Goal: Task Accomplishment & Management: Manage account settings

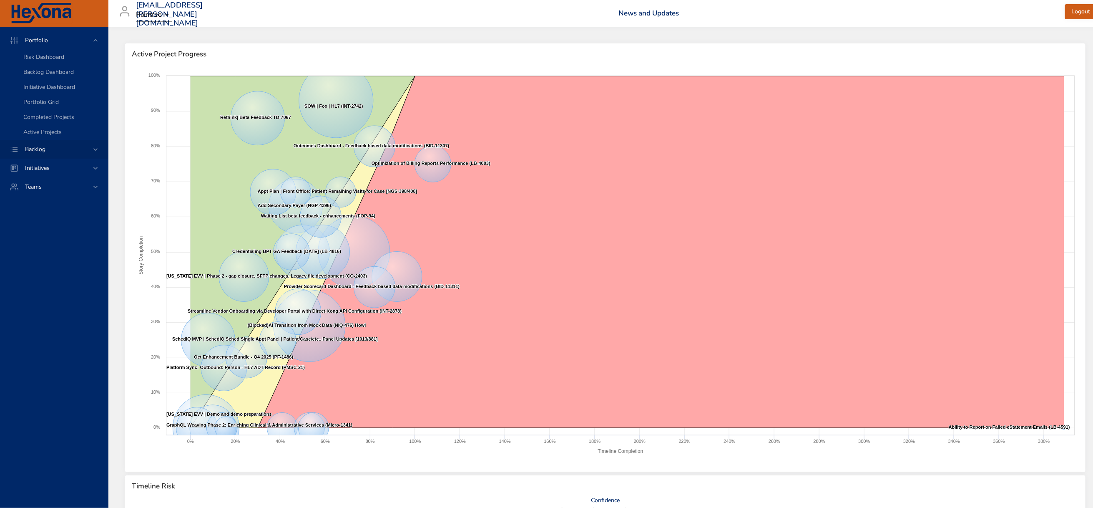
click at [37, 153] on span "Backlog" at bounding box center [35, 149] width 34 height 8
click at [38, 75] on div "Backlog Details" at bounding box center [62, 76] width 78 height 8
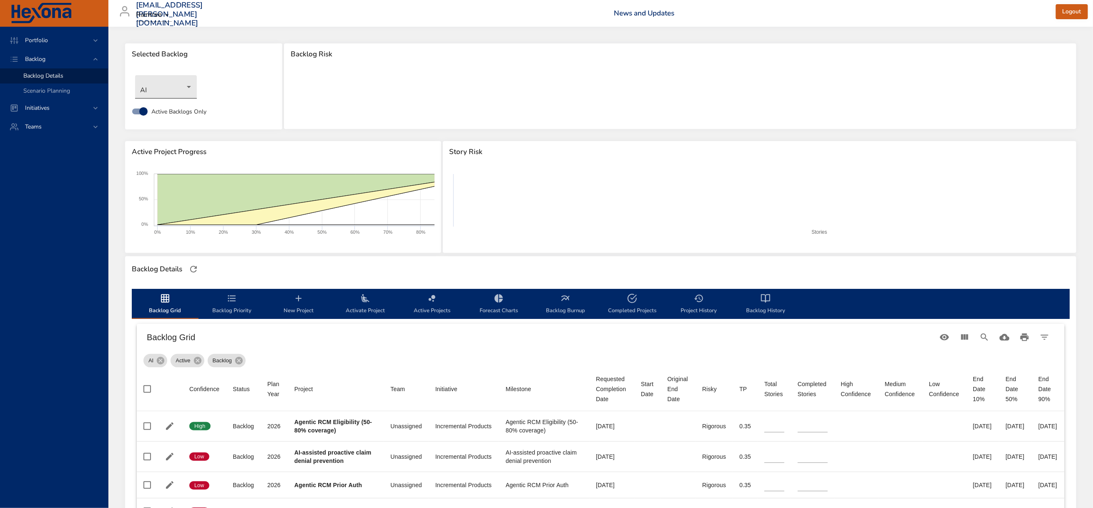
click at [154, 93] on body "Portfolio Backlog Backlog Details Scenario Planning Initiatives Teams [EMAIL_AD…" at bounding box center [546, 254] width 1093 height 508
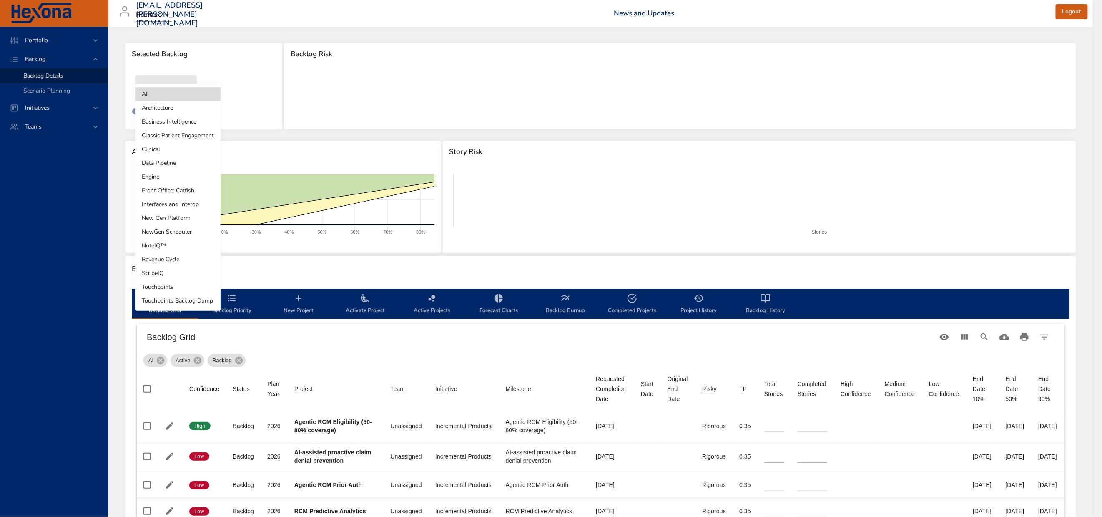
click at [180, 231] on li "NewGen Scheduler" at bounding box center [177, 232] width 85 height 14
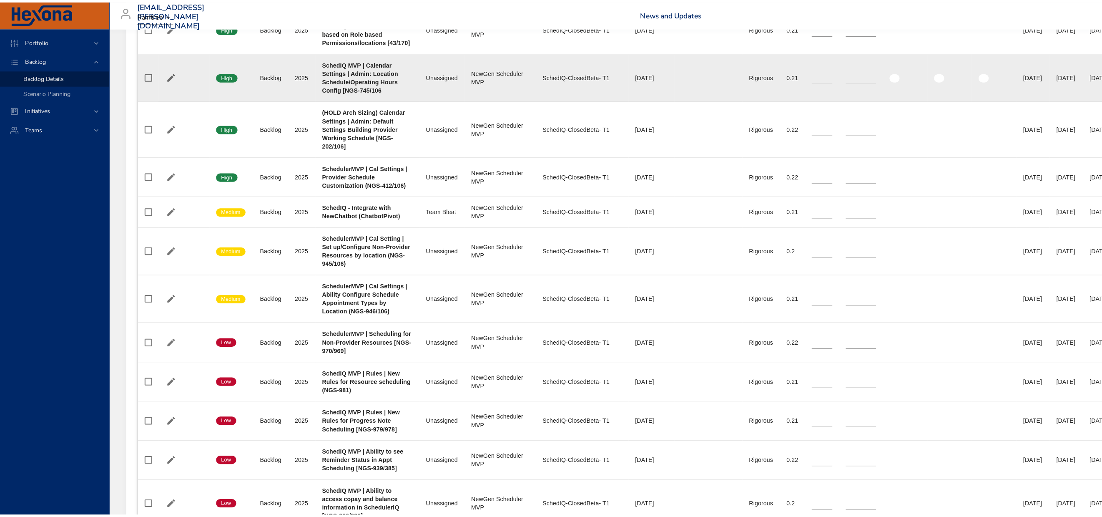
scroll to position [563, 0]
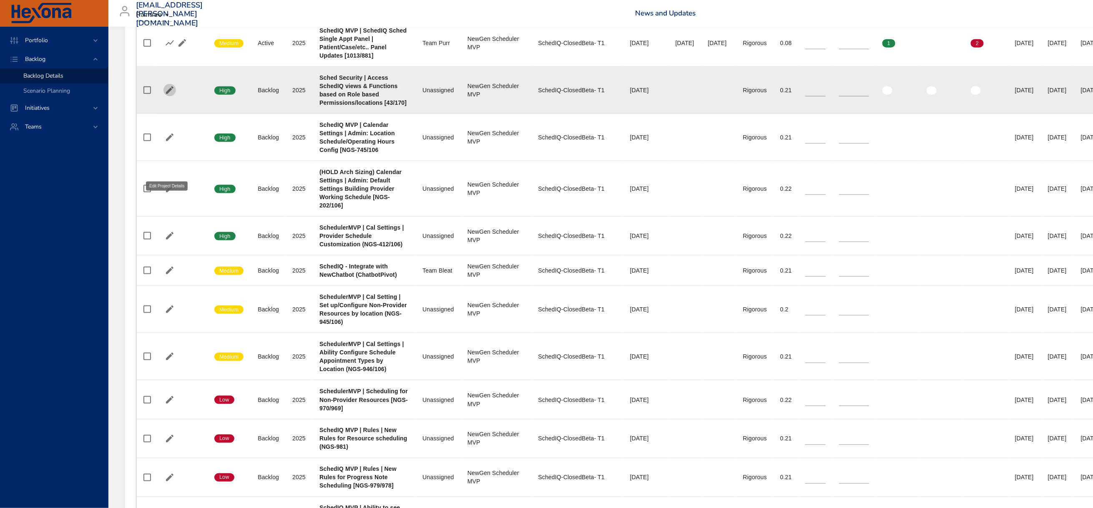
click at [172, 94] on icon "button" at bounding box center [170, 90] width 8 height 8
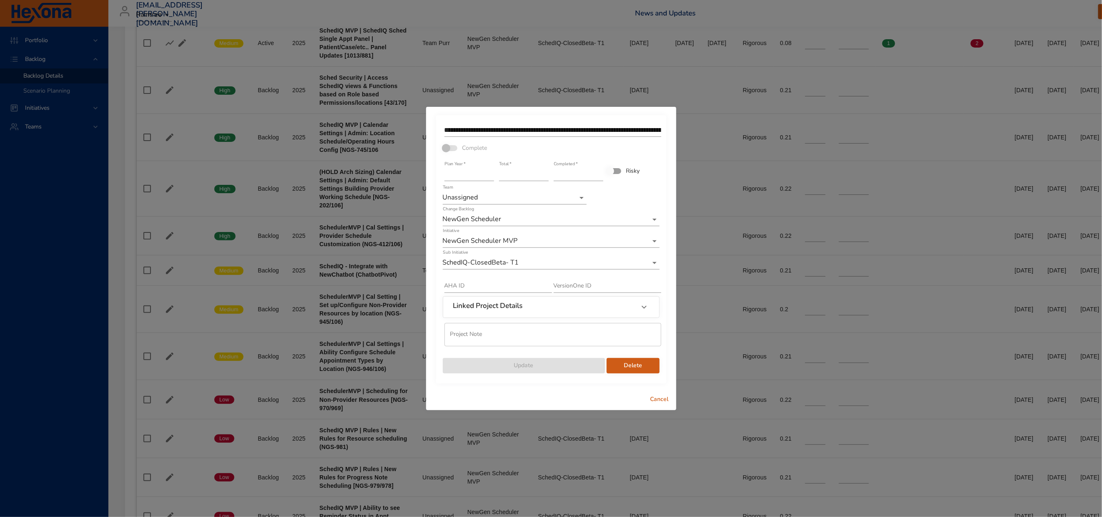
click at [629, 371] on span "Delete" at bounding box center [633, 365] width 40 height 10
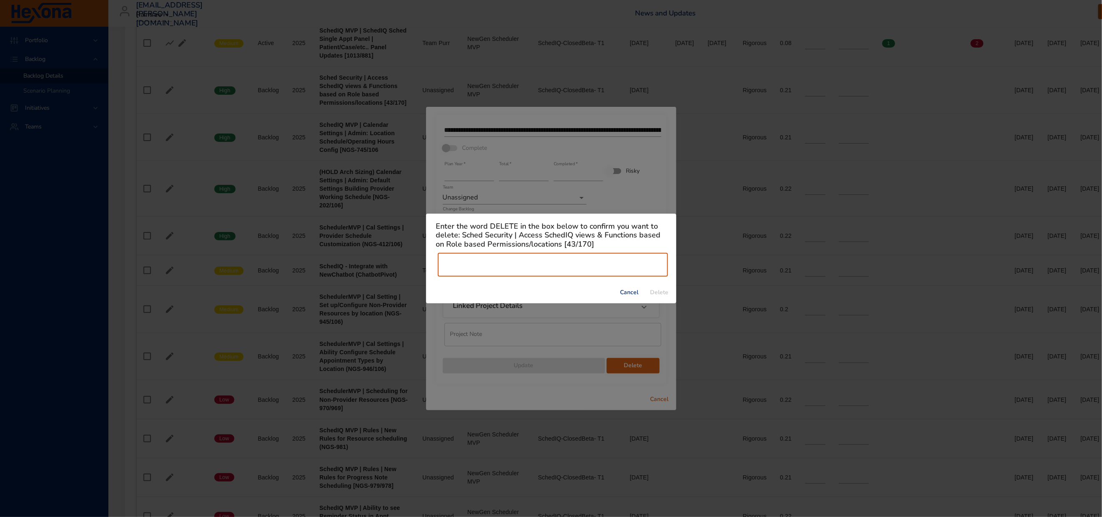
click at [496, 274] on input "text" at bounding box center [553, 264] width 230 height 23
type input "******"
click at [659, 298] on span "Delete" at bounding box center [660, 292] width 20 height 10
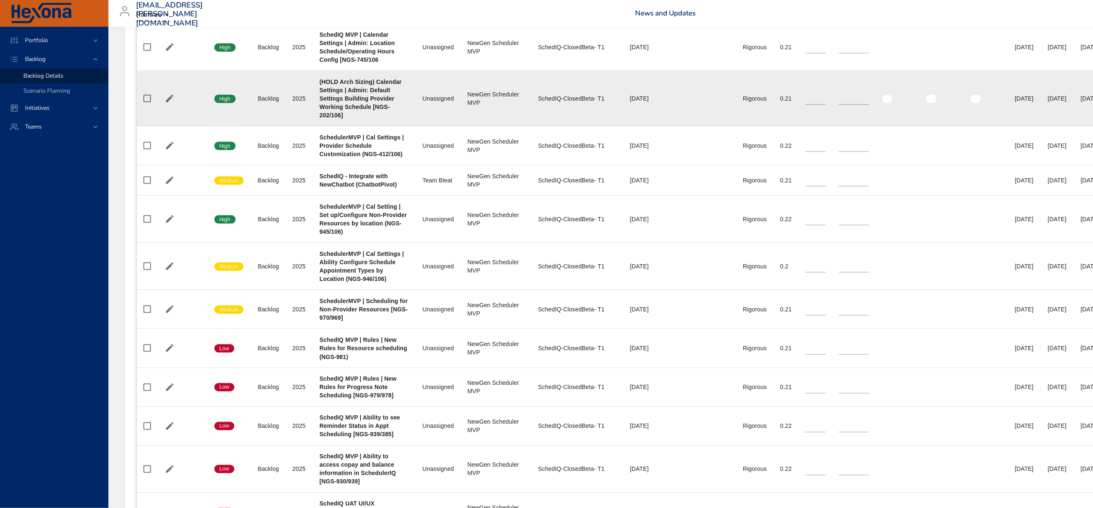
scroll to position [626, 0]
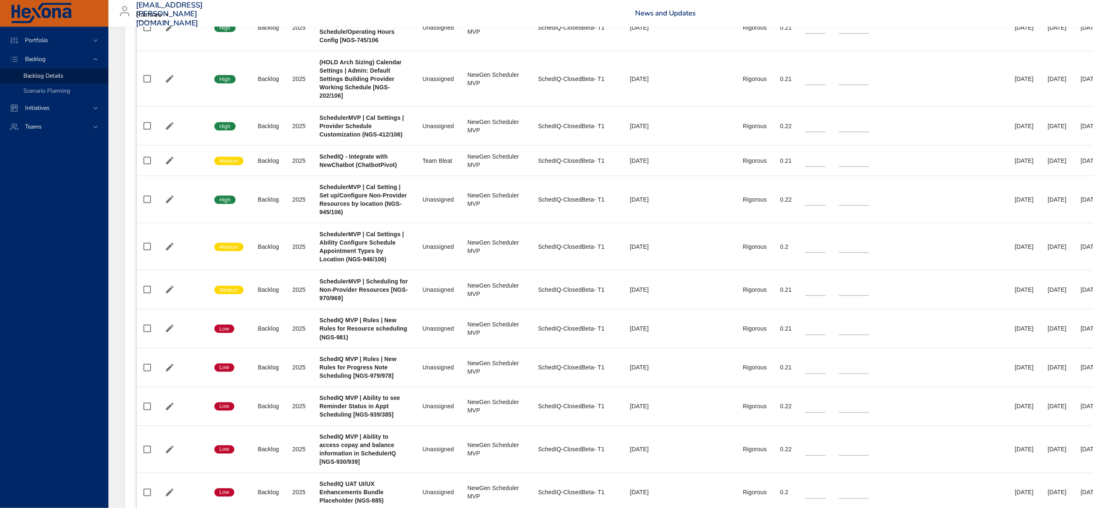
click at [443, 14] on div "[EMAIL_ADDRESS][PERSON_NAME][DOMAIN_NAME] Raintree News and Updates Logout" at bounding box center [621, 13] width 1017 height 27
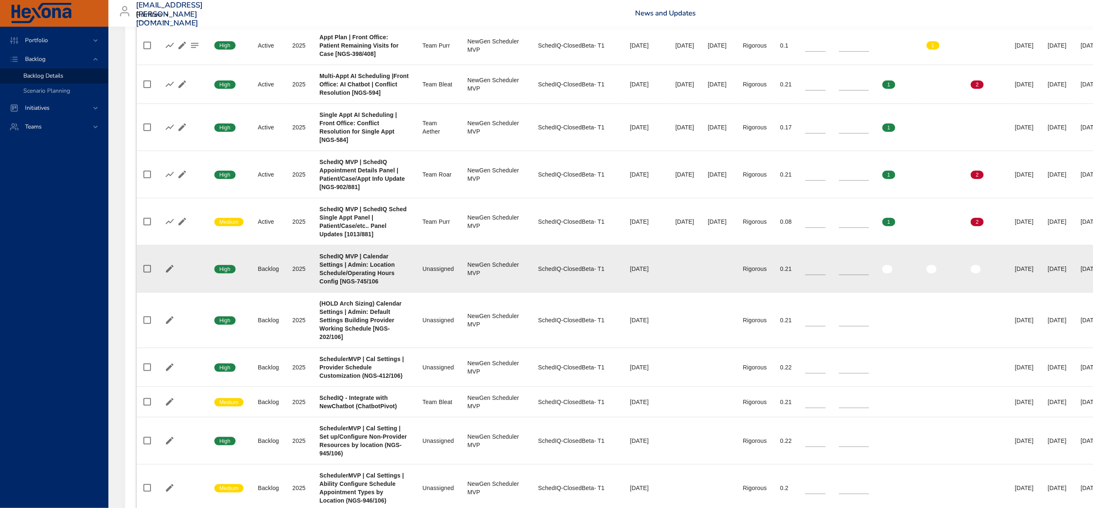
scroll to position [149, 0]
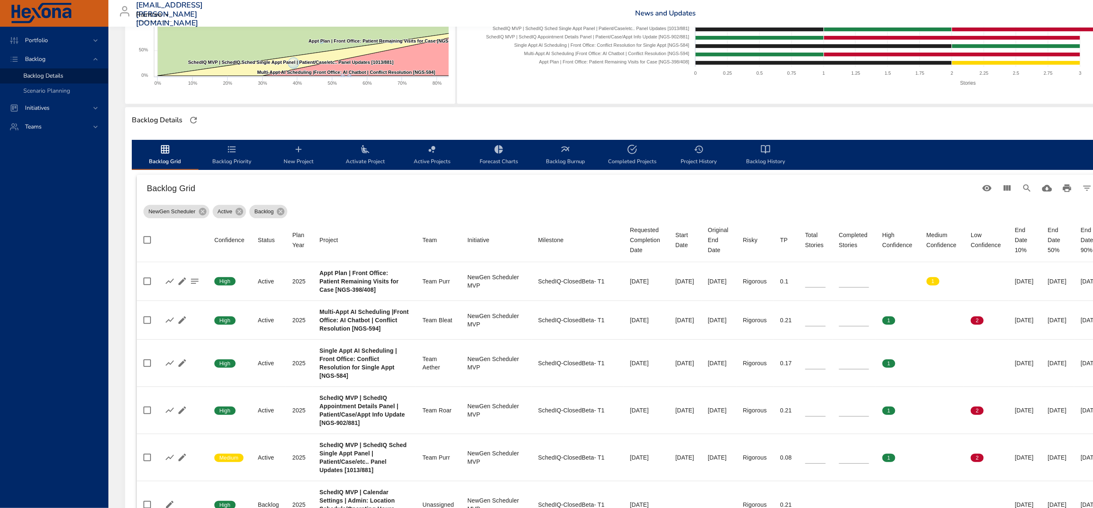
click at [237, 154] on icon "backlog-tab" at bounding box center [232, 149] width 10 height 10
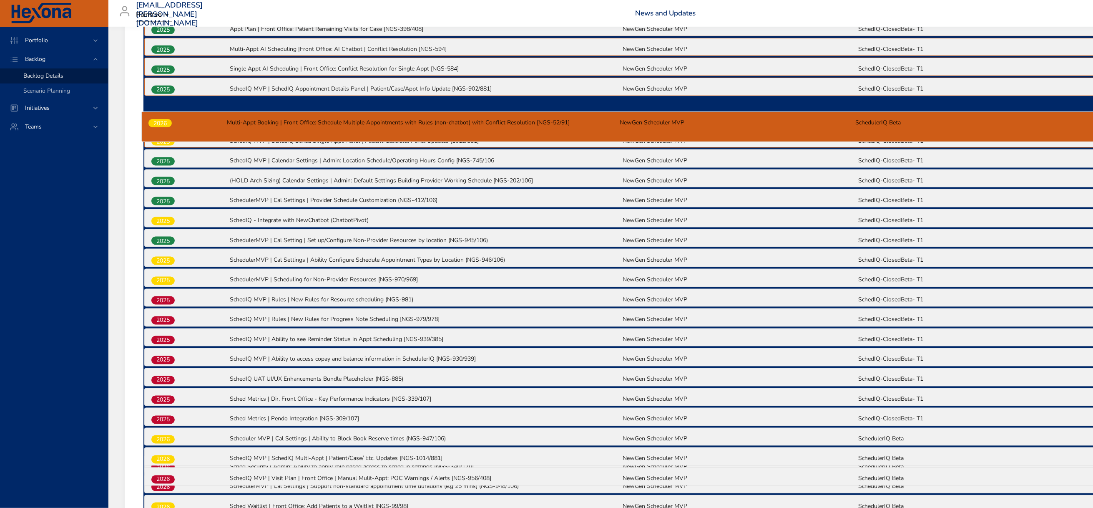
scroll to position [334, 0]
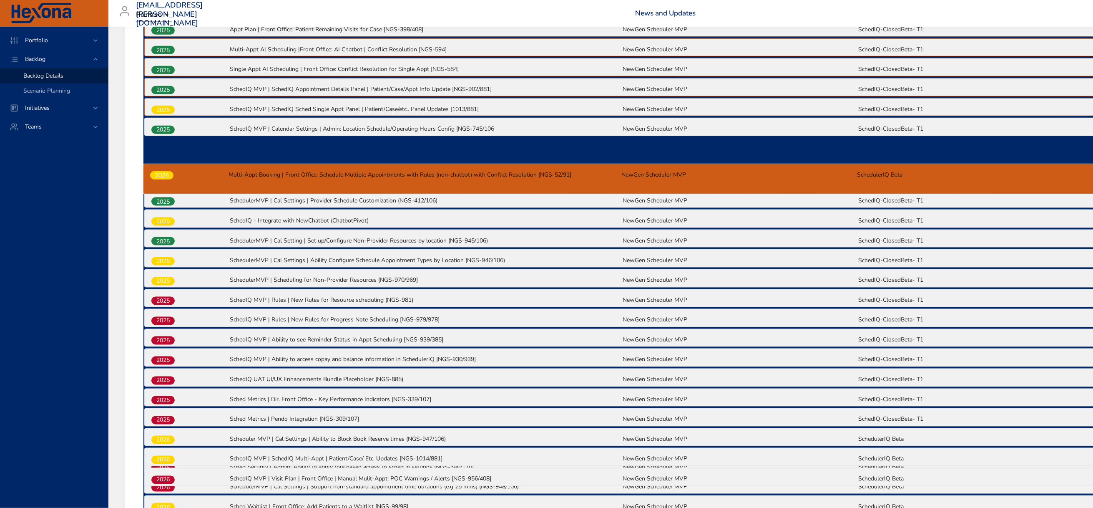
drag, startPoint x: 168, startPoint y: 245, endPoint x: 167, endPoint y: 172, distance: 73.0
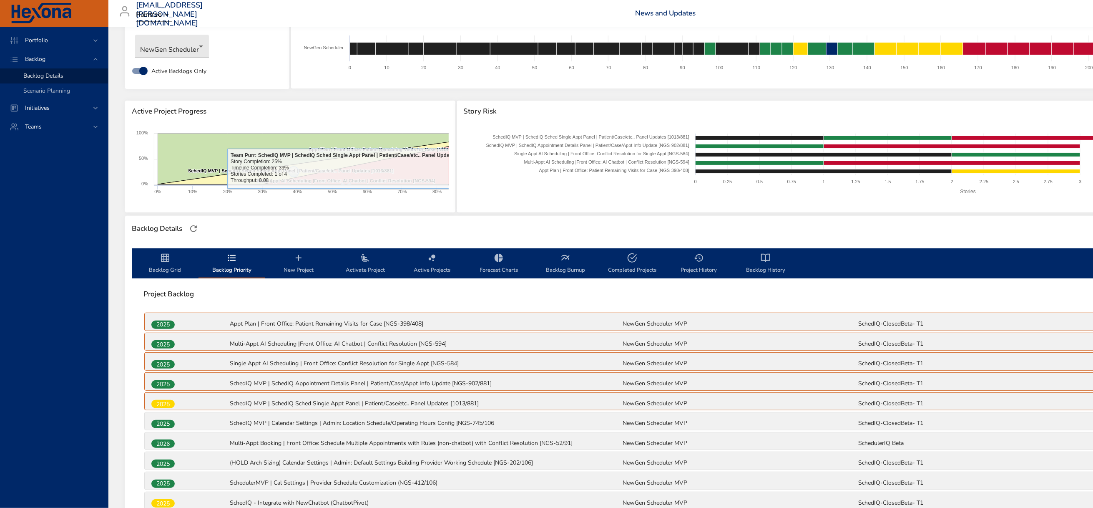
scroll to position [63, 0]
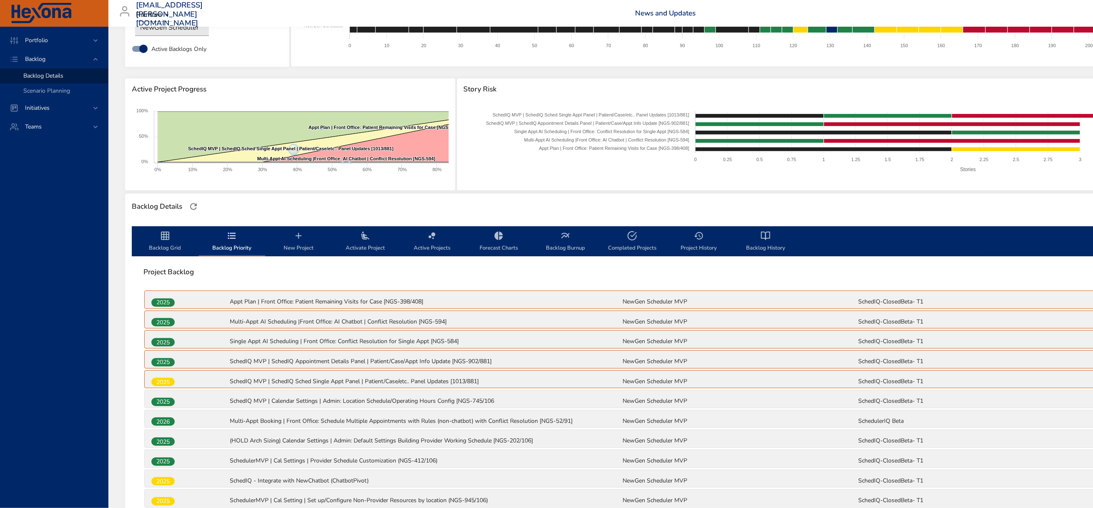
click at [170, 241] on icon "backlog-tab" at bounding box center [165, 236] width 10 height 10
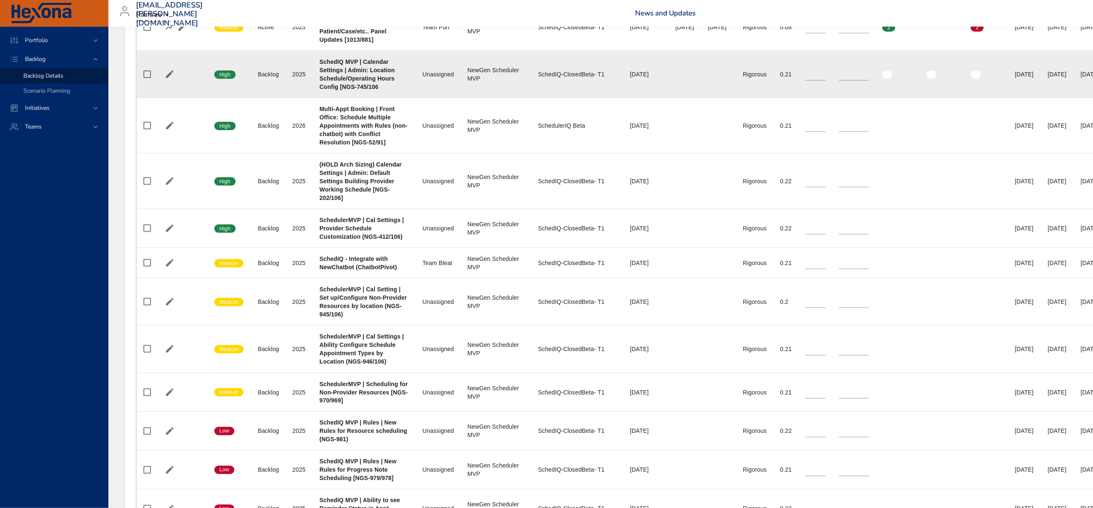
scroll to position [626, 0]
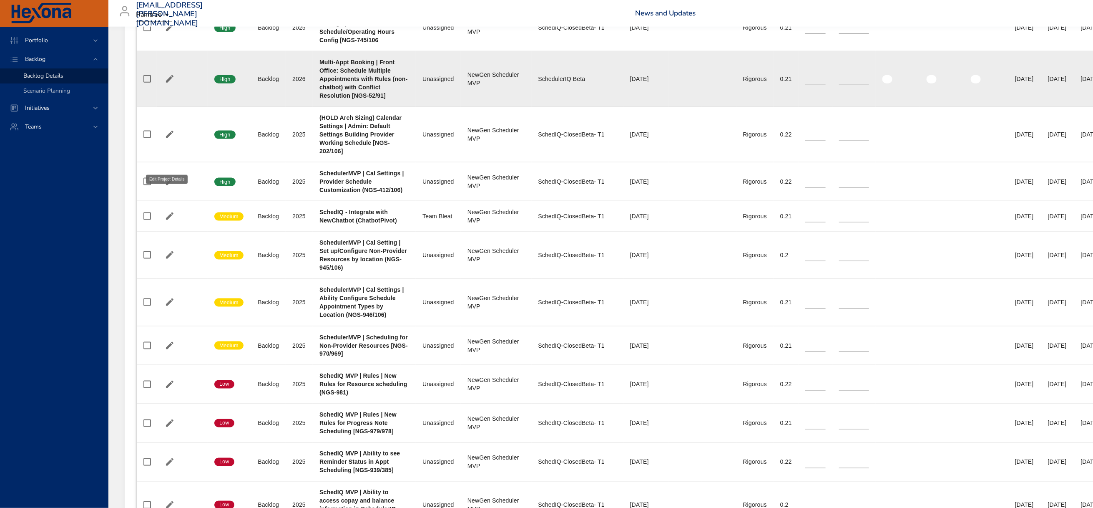
click at [171, 83] on icon "button" at bounding box center [170, 79] width 8 height 8
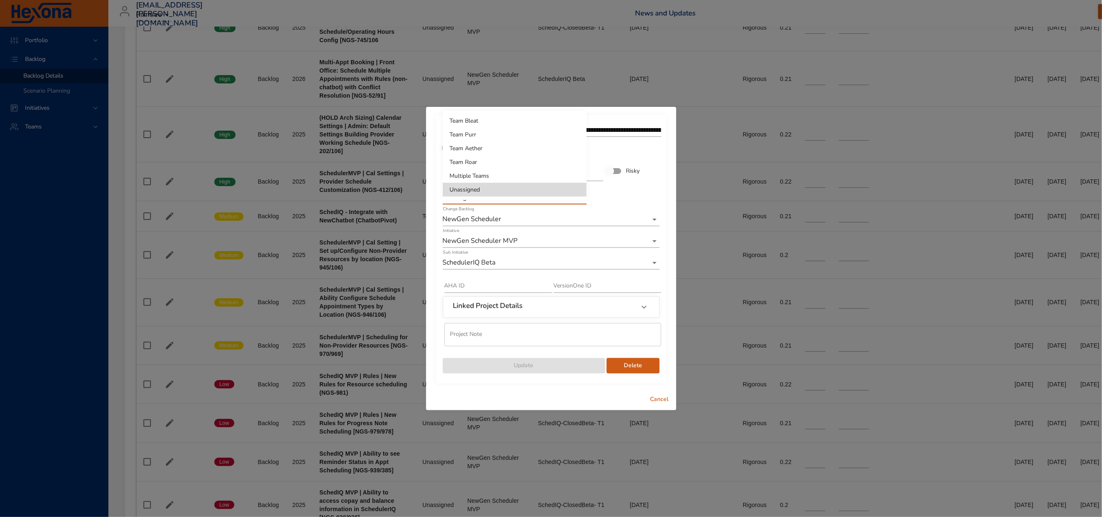
click at [493, 119] on li "Team Bleat" at bounding box center [515, 121] width 144 height 14
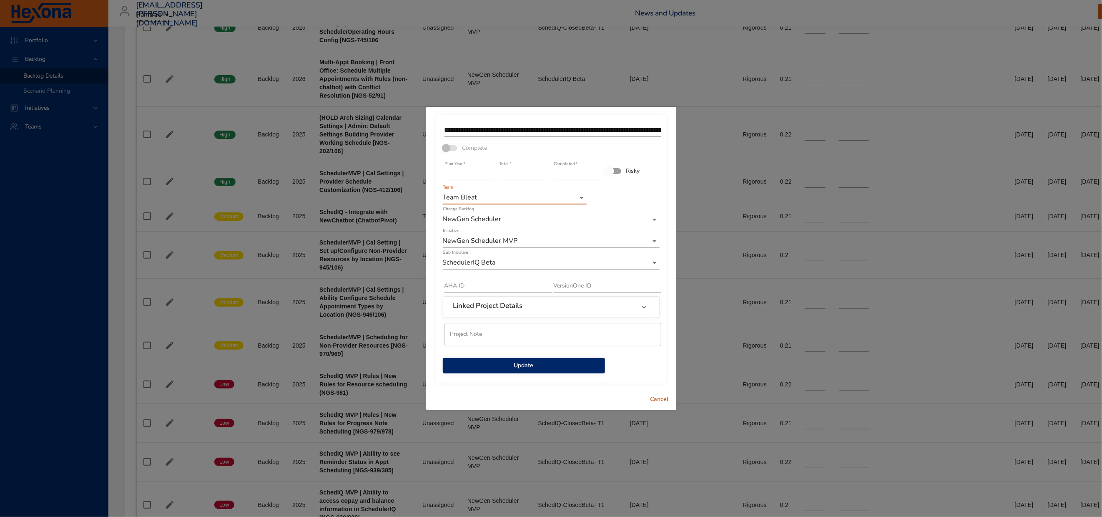
click at [512, 371] on span "Update" at bounding box center [524, 365] width 149 height 10
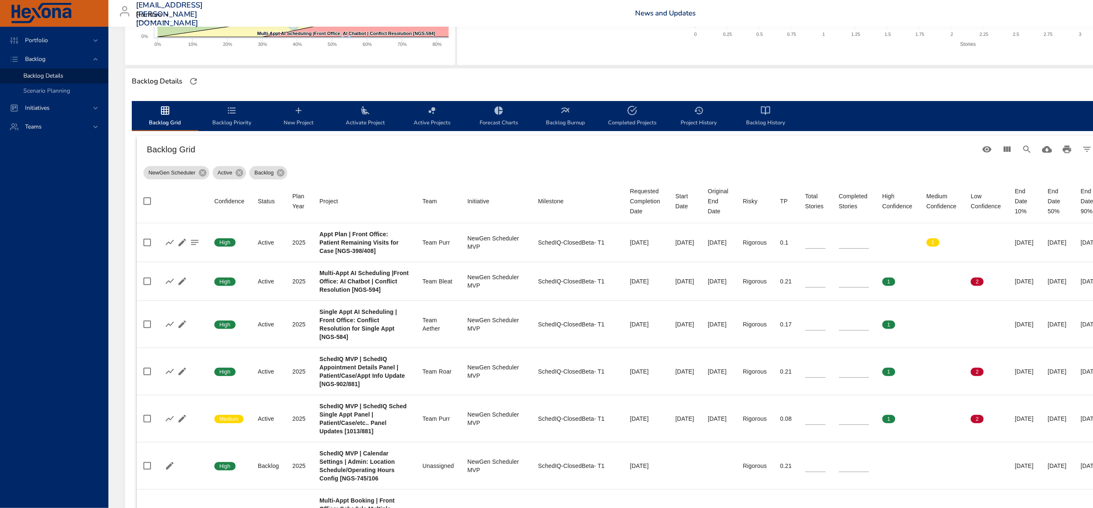
scroll to position [250, 0]
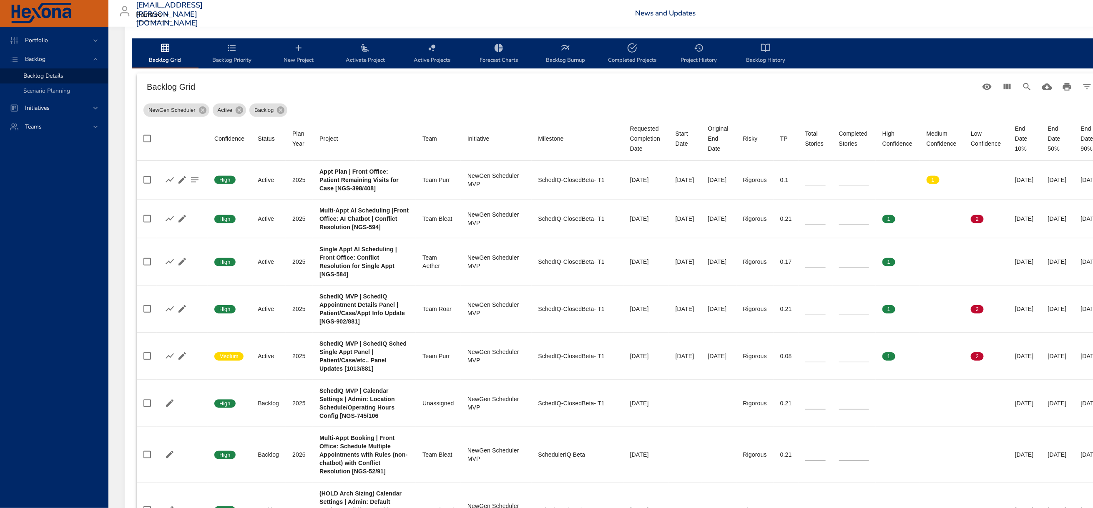
click at [365, 53] on icon "backlog-tab" at bounding box center [365, 48] width 10 height 10
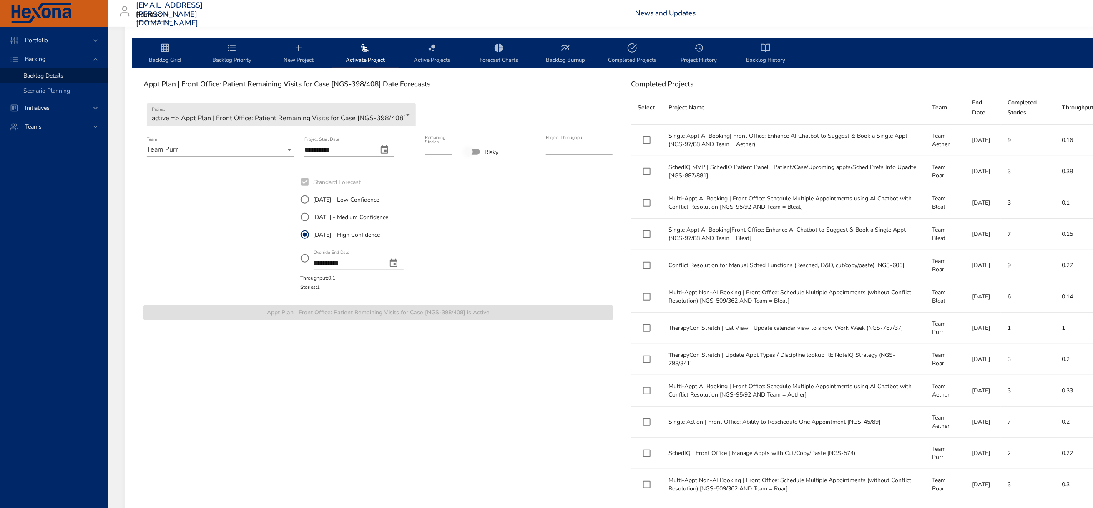
click at [221, 139] on body "Portfolio Backlog Backlog Details Scenario Planning Initiatives Teams [EMAIL_AD…" at bounding box center [546, 4] width 1093 height 508
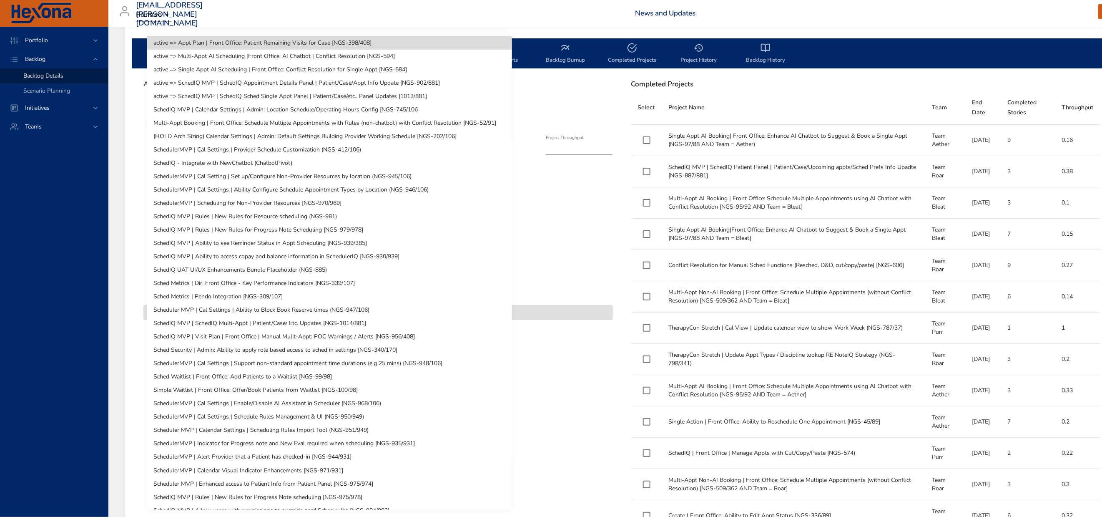
click at [922, 20] on div at bounding box center [551, 258] width 1102 height 517
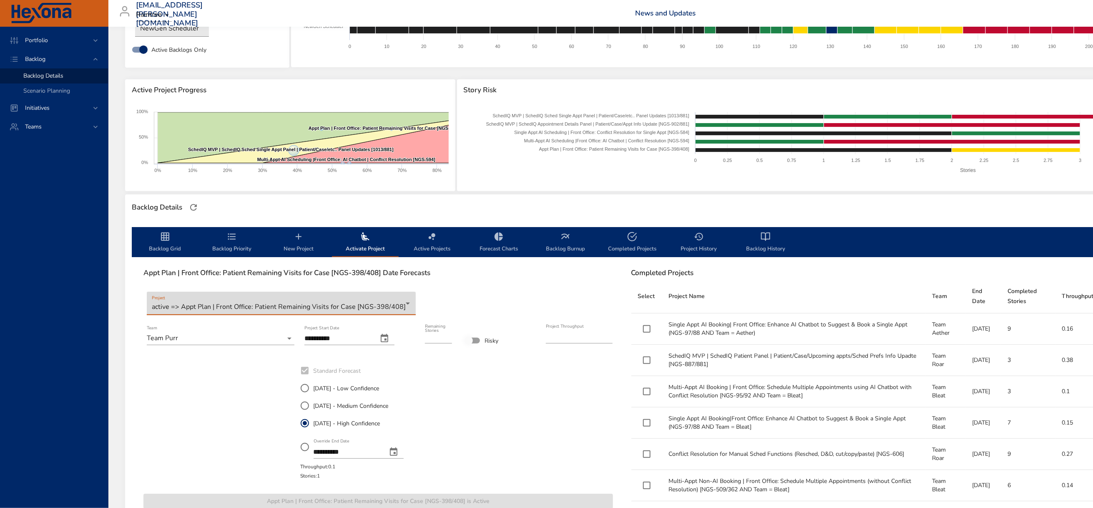
scroll to position [0, 0]
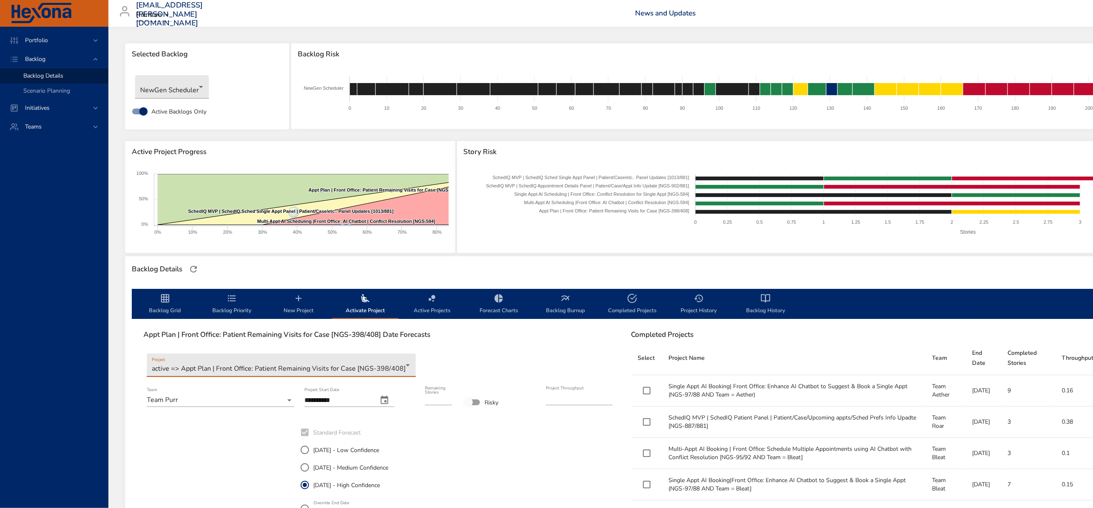
click at [338, 385] on body "Portfolio Backlog Backlog Details Scenario Planning Initiatives Teams [EMAIL_AD…" at bounding box center [546, 254] width 1093 height 508
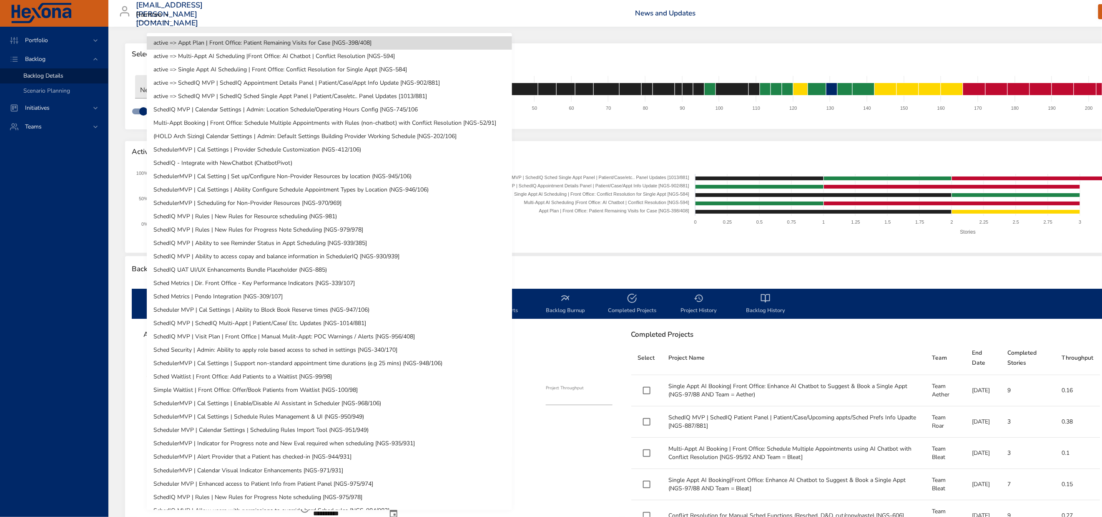
click at [364, 130] on li "Multi-Appt Booking | Front Office: Schedule Multiple Appointments with Rules (n…" at bounding box center [329, 122] width 365 height 13
type input "*"
type input "****"
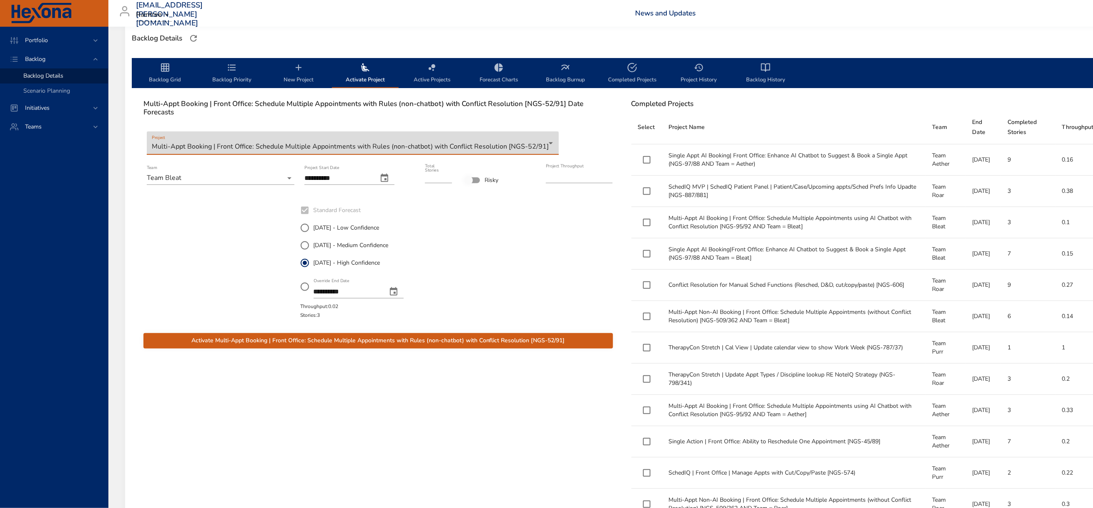
scroll to position [250, 0]
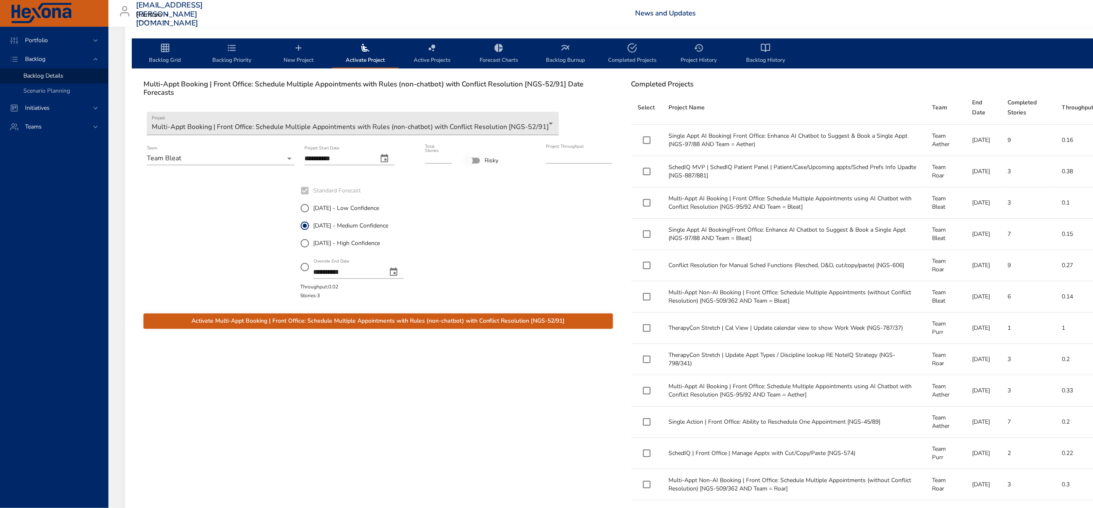
click at [390, 163] on icon "change date" at bounding box center [385, 158] width 10 height 10
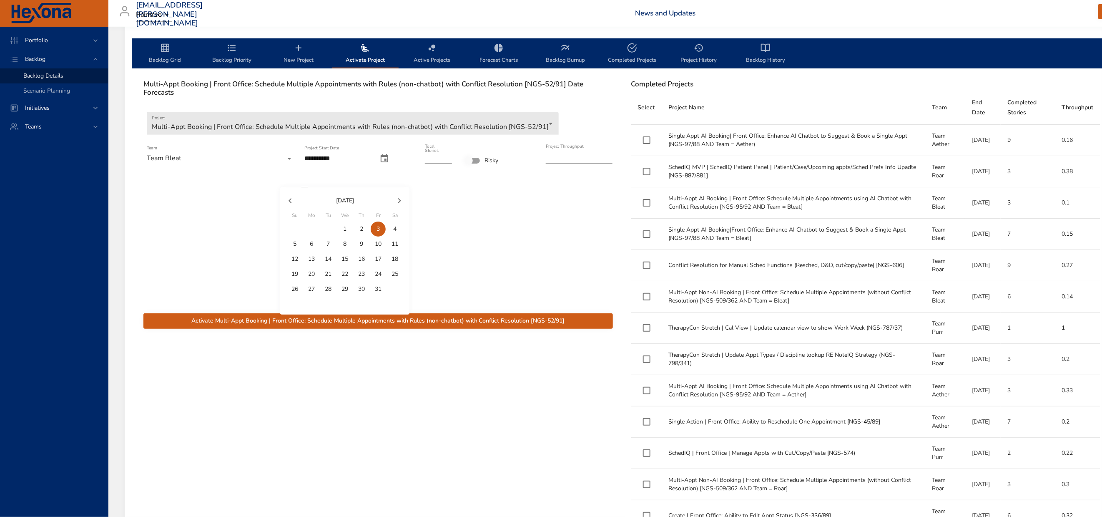
click at [292, 199] on icon "button" at bounding box center [290, 201] width 10 height 10
click at [378, 277] on p "26" at bounding box center [378, 274] width 7 height 8
type input "**********"
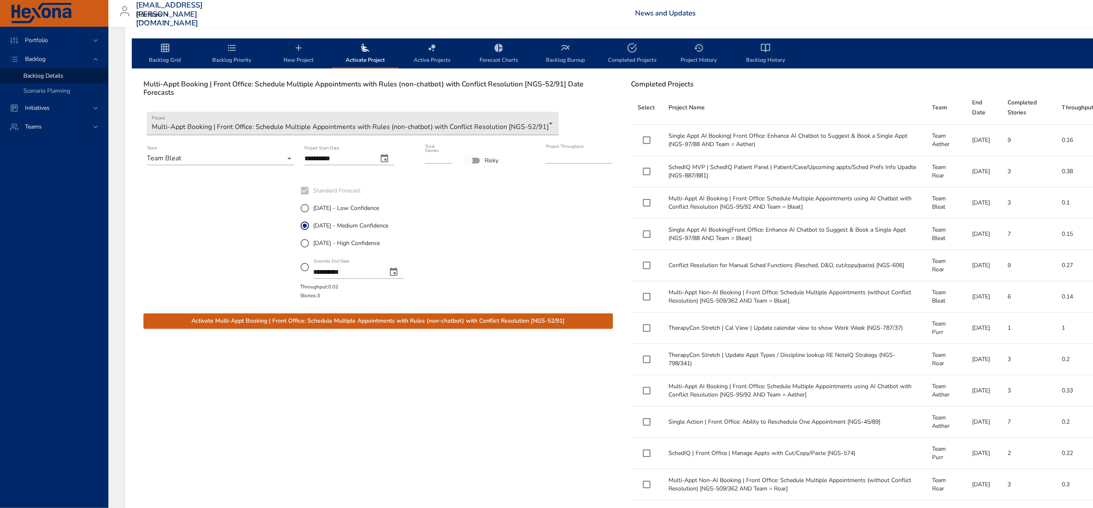
click at [381, 326] on span "Activate Multi-Appt Booking | Front Office: Schedule Multiple Appointments with…" at bounding box center [378, 321] width 456 height 10
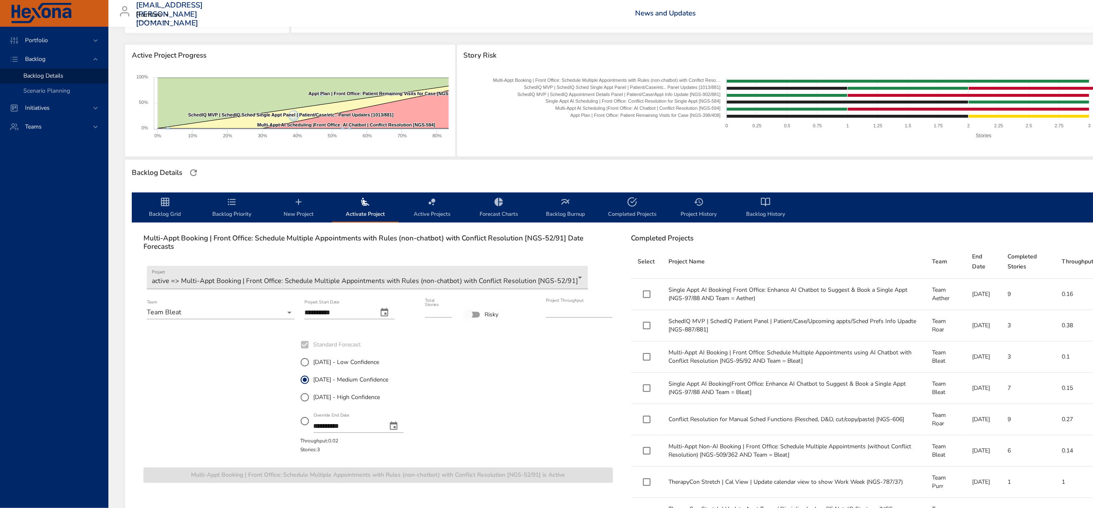
scroll to position [0, 0]
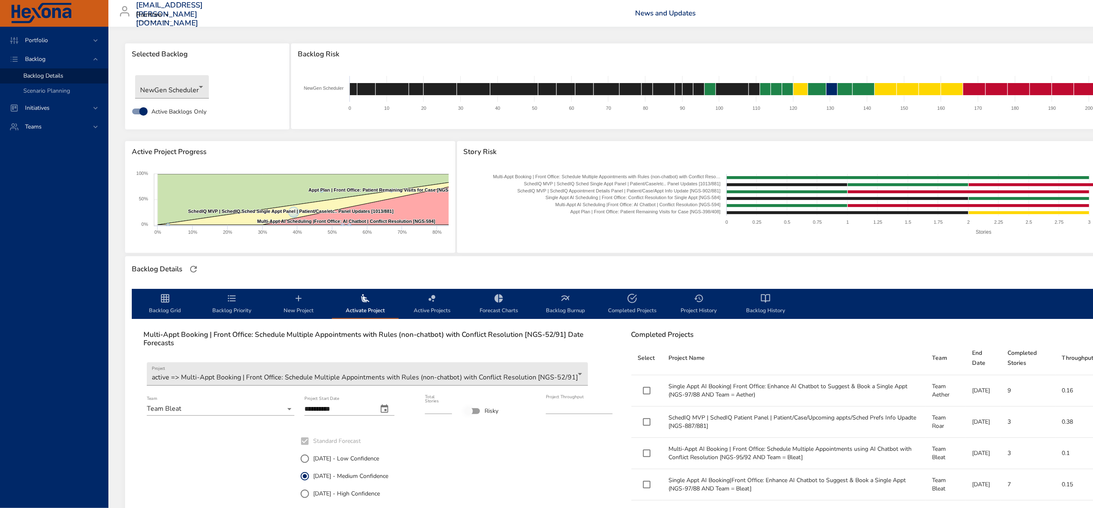
click at [166, 302] on icon "backlog-tab" at bounding box center [165, 298] width 8 height 8
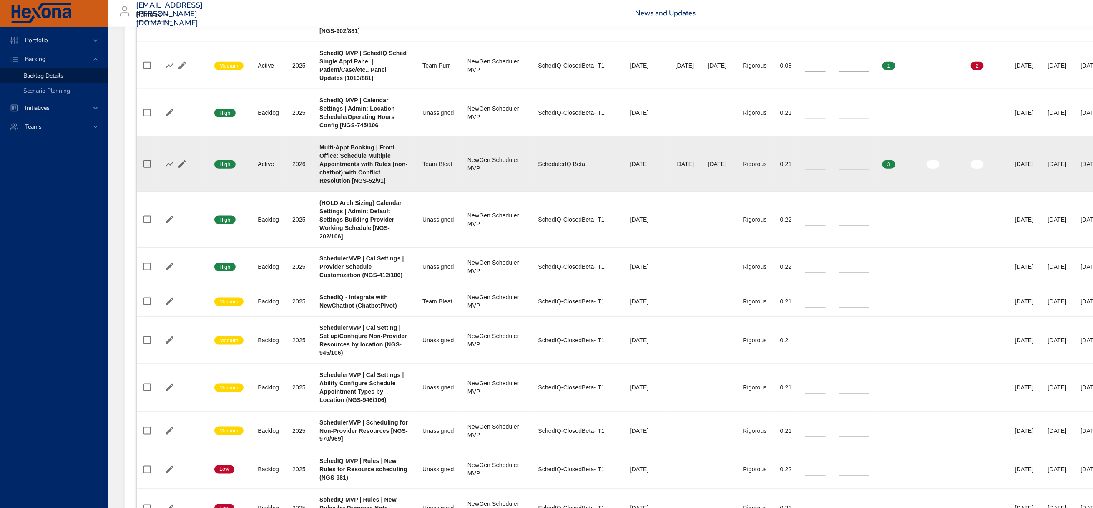
scroll to position [563, 0]
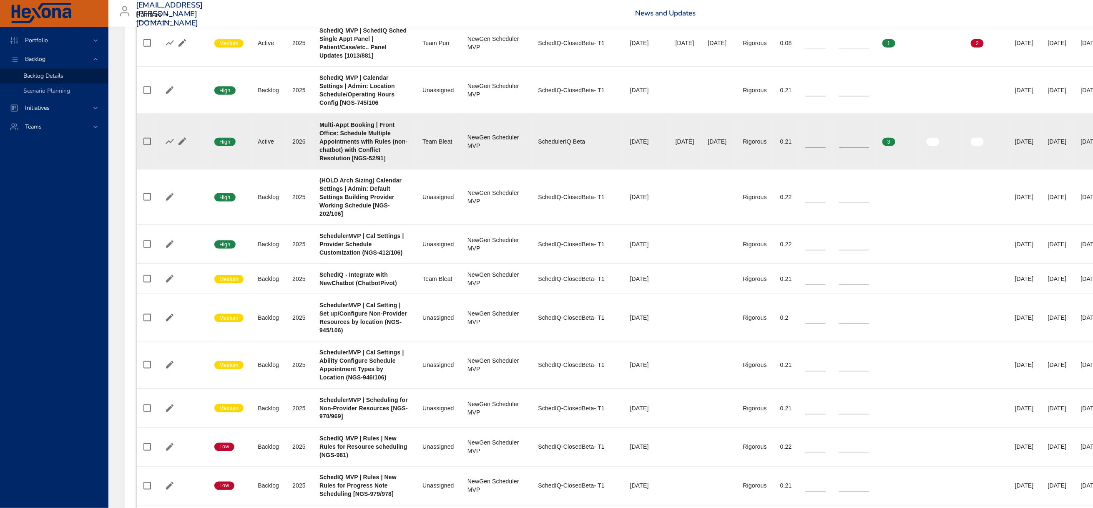
type input "*"
click at [869, 148] on input "*" at bounding box center [854, 141] width 30 height 13
click at [193, 146] on icon "button" at bounding box center [195, 141] width 10 height 10
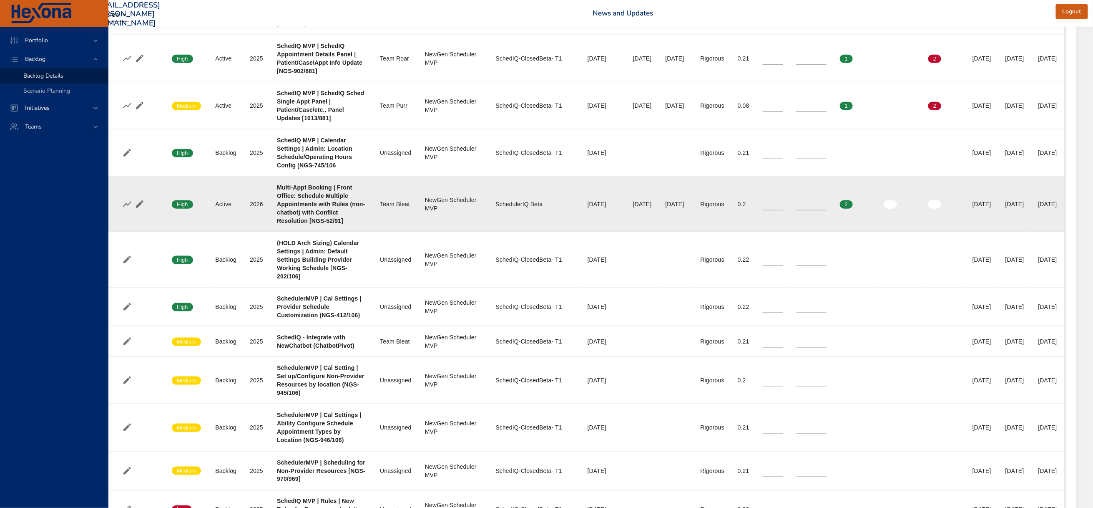
scroll to position [500, 48]
click at [138, 209] on icon "button" at bounding box center [140, 204] width 10 height 10
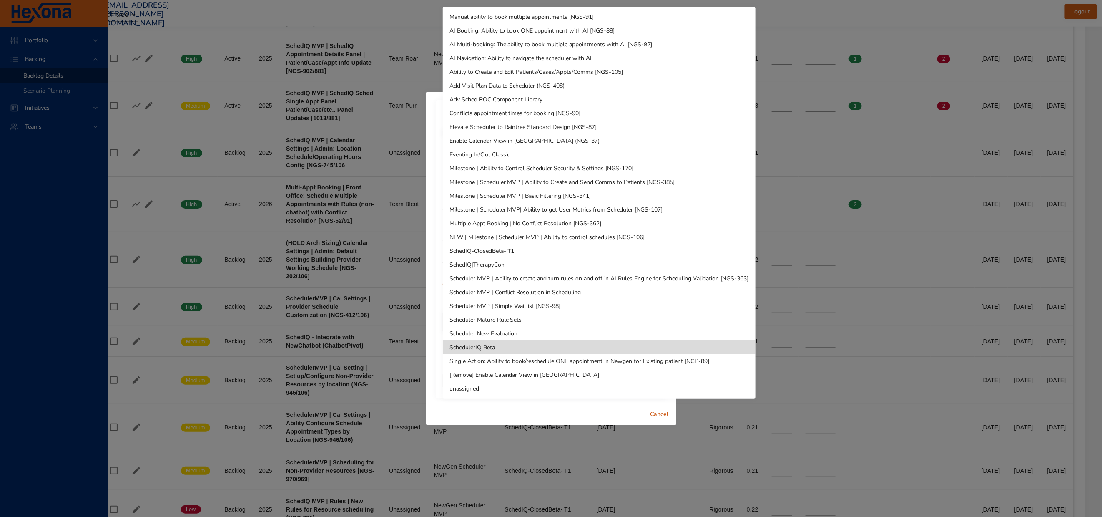
click at [530, 249] on li "SchedIQ-ClosedBeta- T1" at bounding box center [599, 251] width 313 height 14
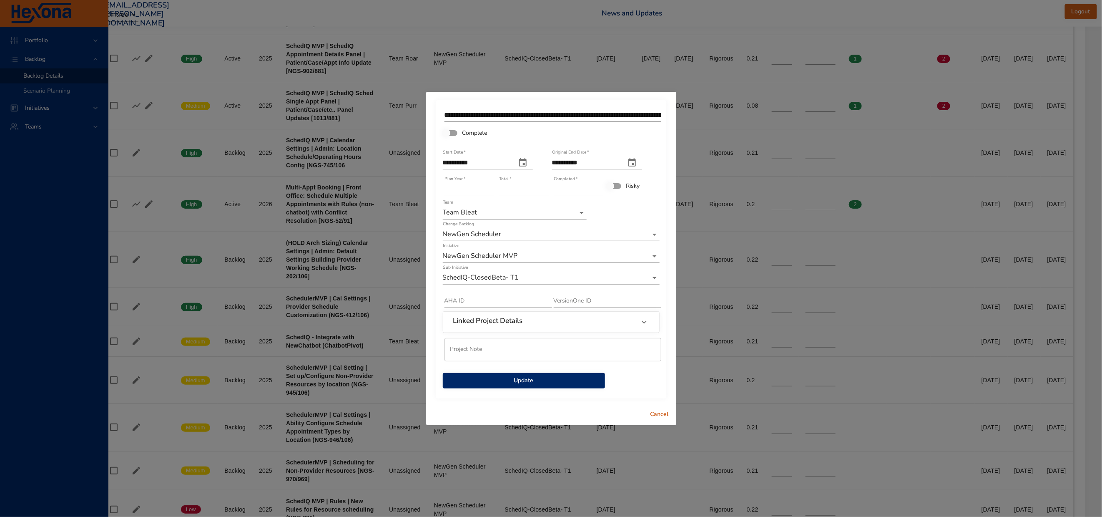
click at [525, 386] on span "Update" at bounding box center [524, 380] width 149 height 10
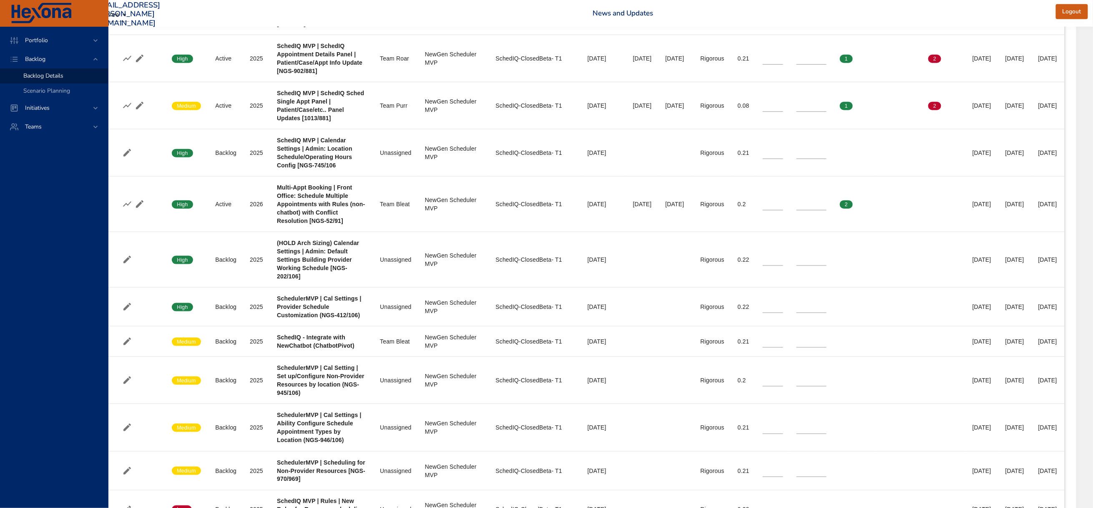
scroll to position [500, 241]
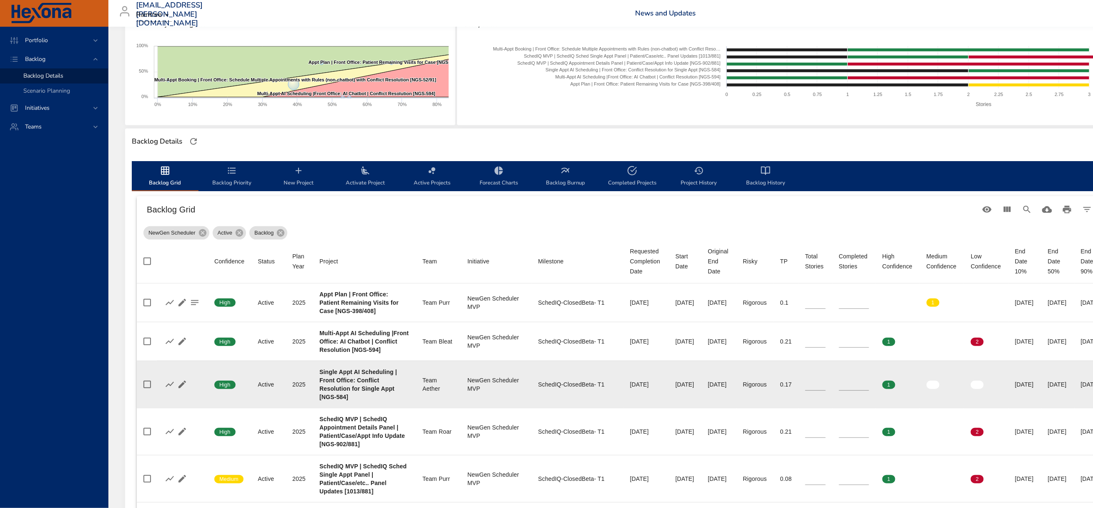
scroll to position [125, 0]
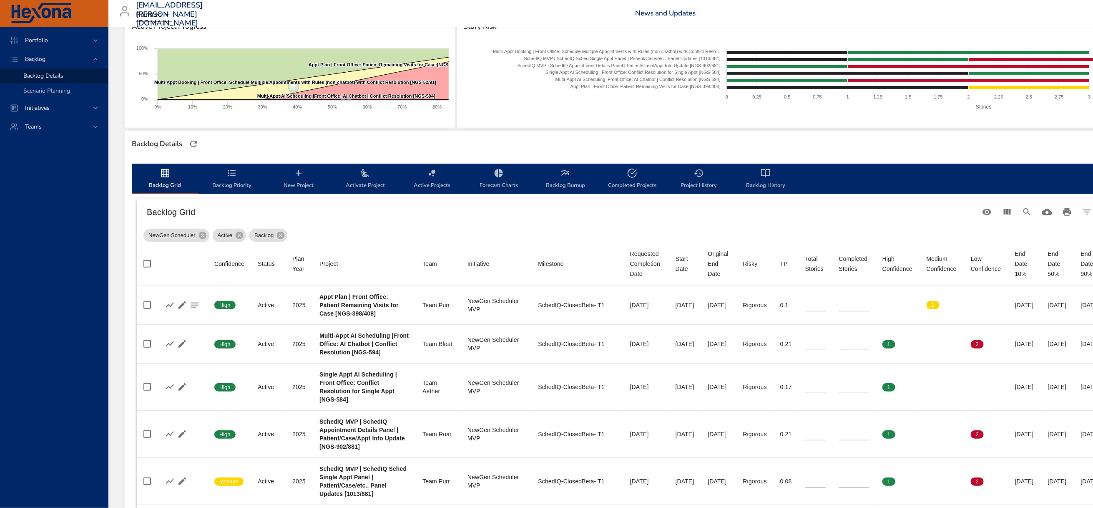
click at [227, 178] on icon "backlog-tab" at bounding box center [232, 173] width 10 height 10
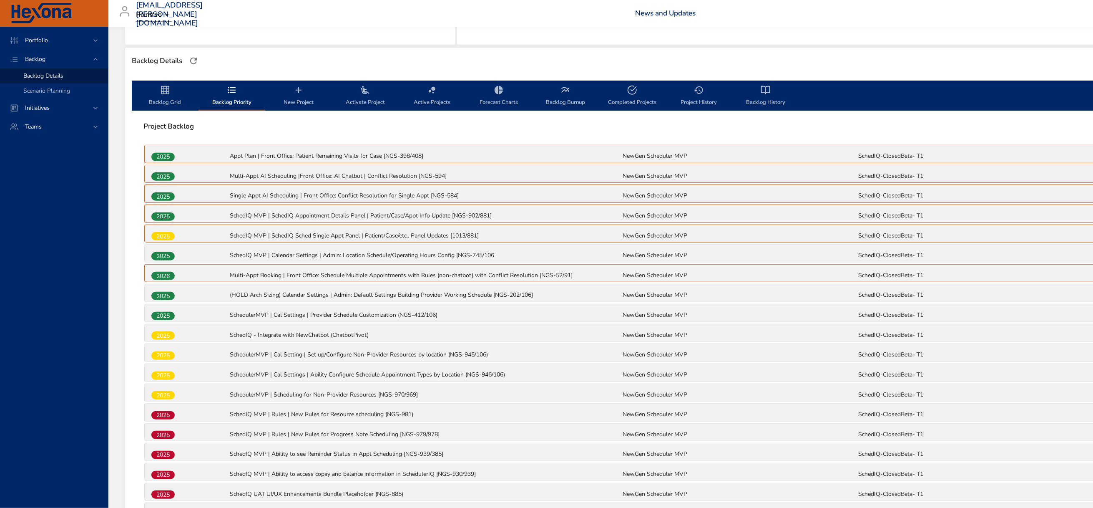
scroll to position [250, 0]
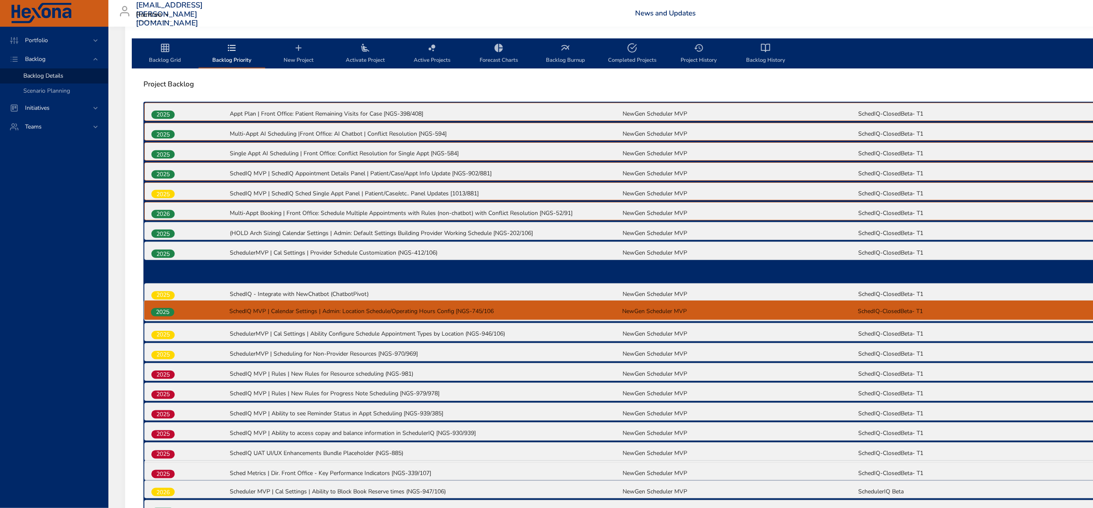
drag, startPoint x: 163, startPoint y: 239, endPoint x: 162, endPoint y: 316, distance: 76.3
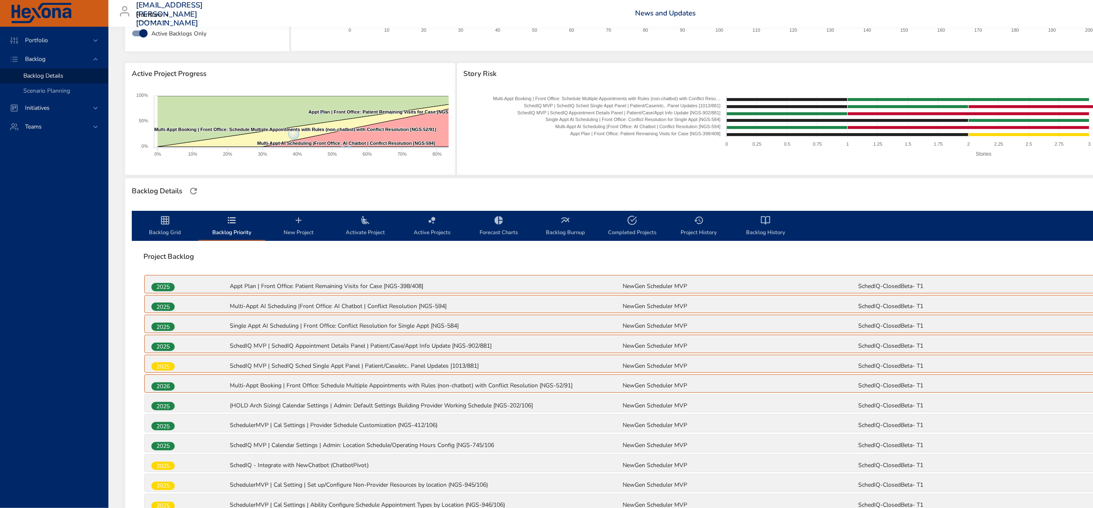
scroll to position [63, 0]
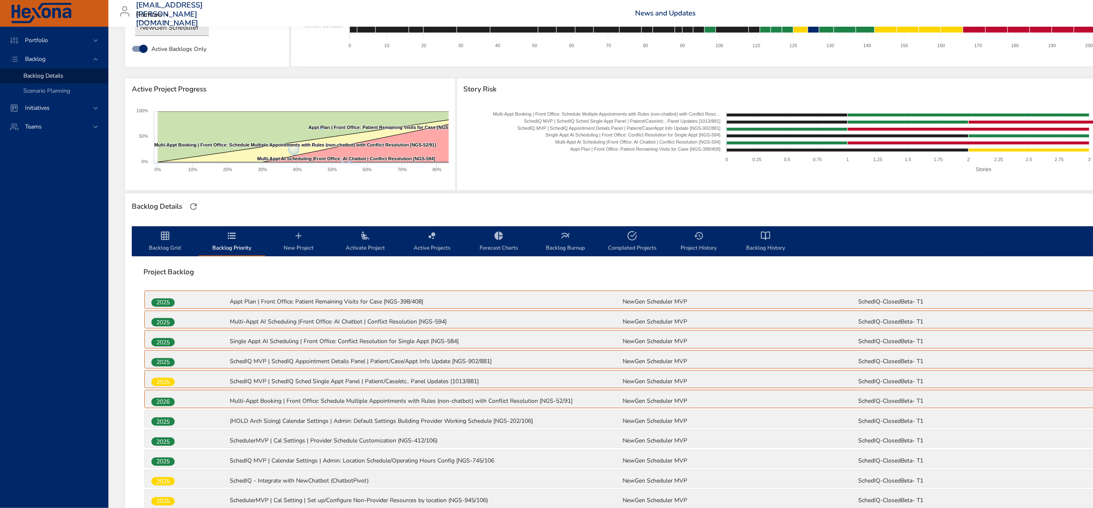
click at [164, 241] on icon "backlog-tab" at bounding box center [165, 236] width 10 height 10
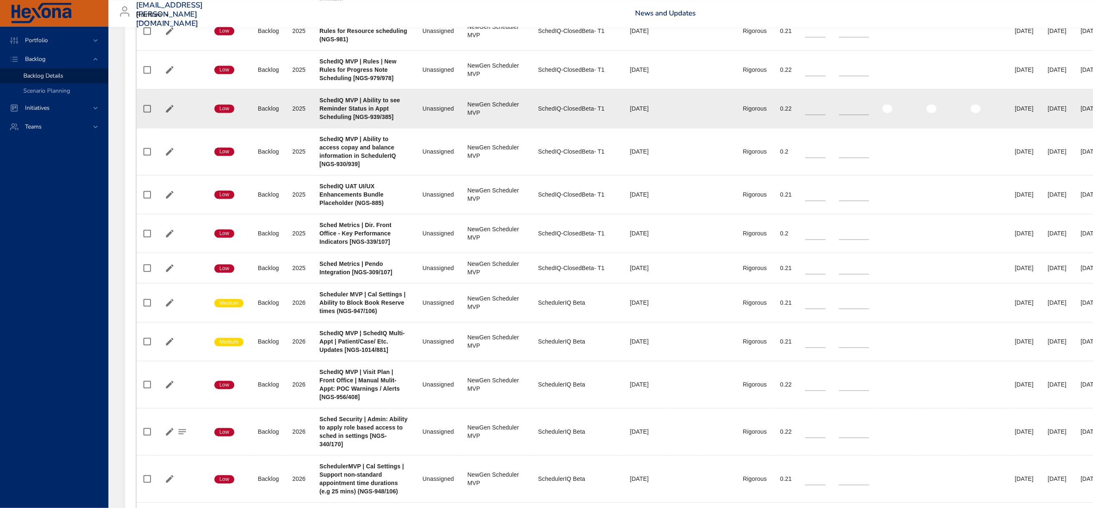
scroll to position [1001, 0]
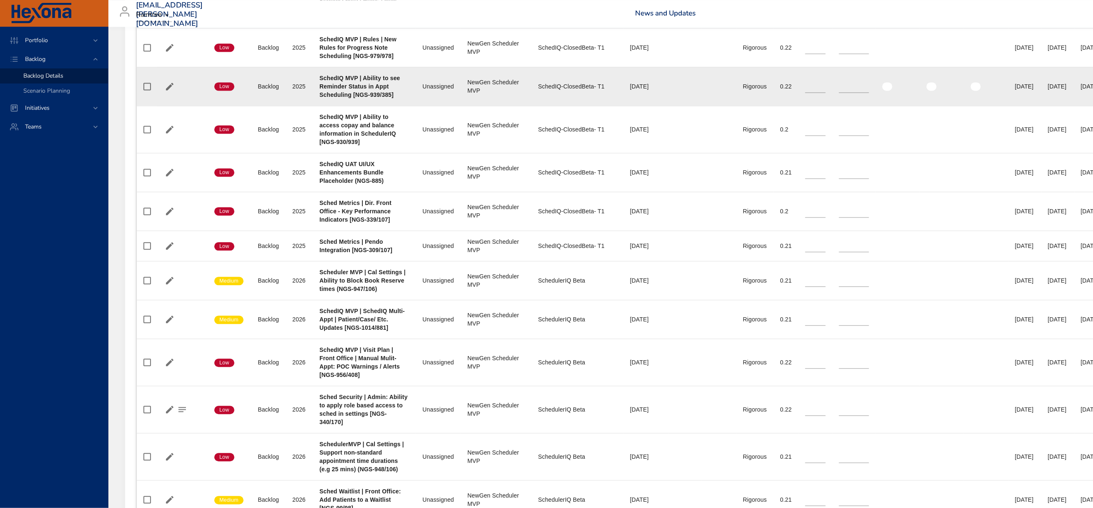
click at [409, 99] on div "SchedIQ MVP | Ability to see Reminder Status in Appt Scheduling [NGS-939/385]" at bounding box center [364, 86] width 90 height 25
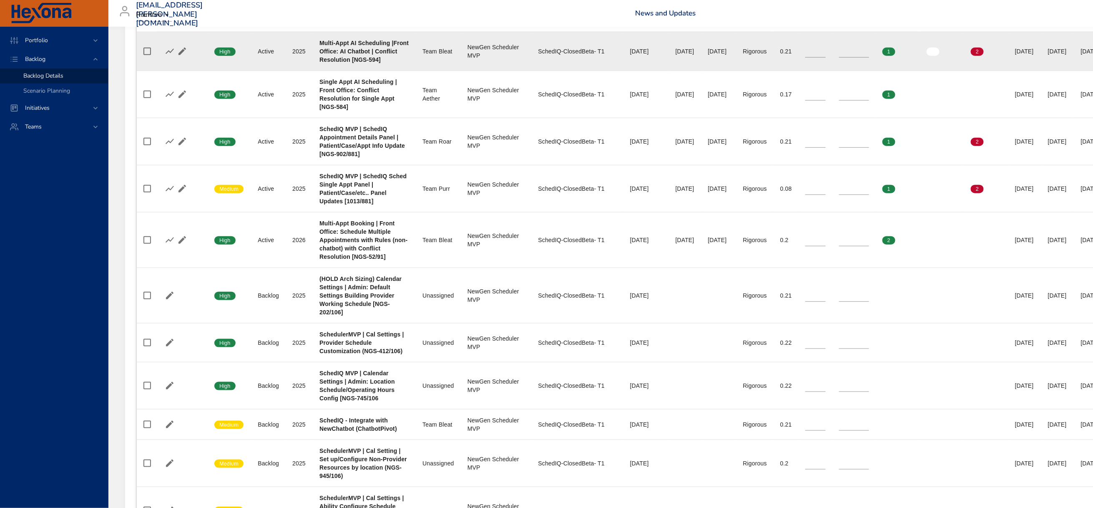
scroll to position [188, 0]
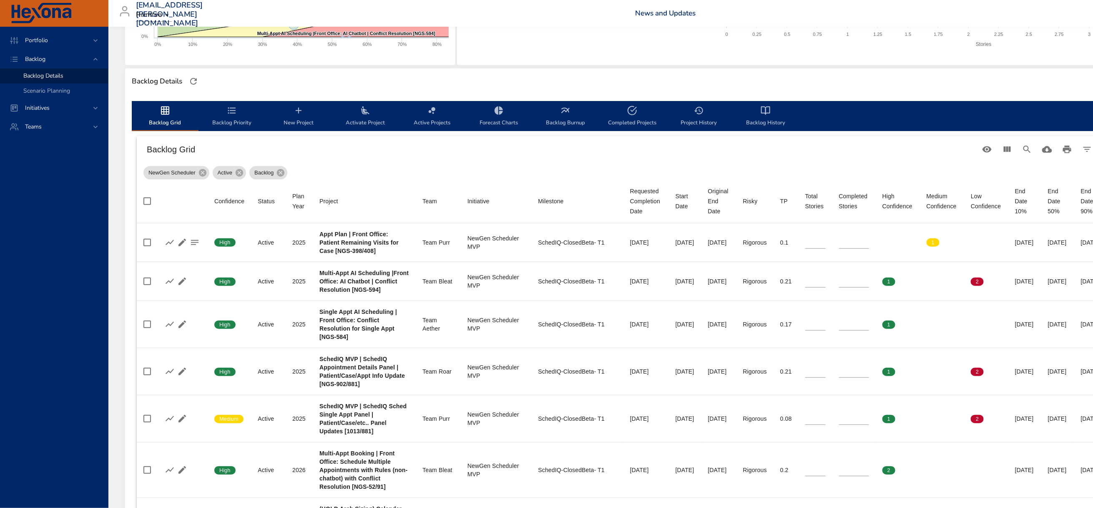
click at [233, 113] on icon "backlog-tab" at bounding box center [232, 110] width 8 height 6
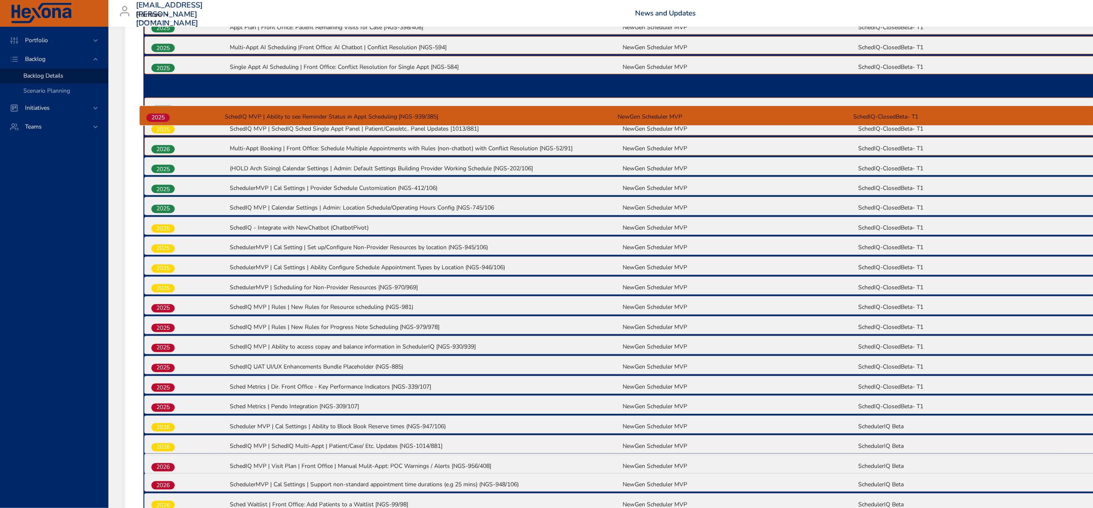
scroll to position [334, 0]
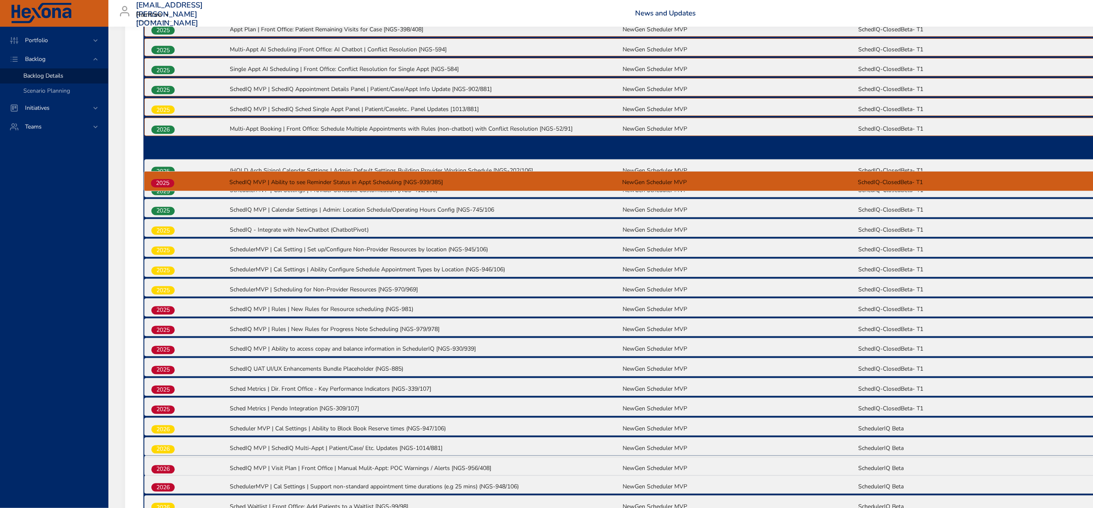
drag, startPoint x: 162, startPoint y: 277, endPoint x: 162, endPoint y: 178, distance: 98.0
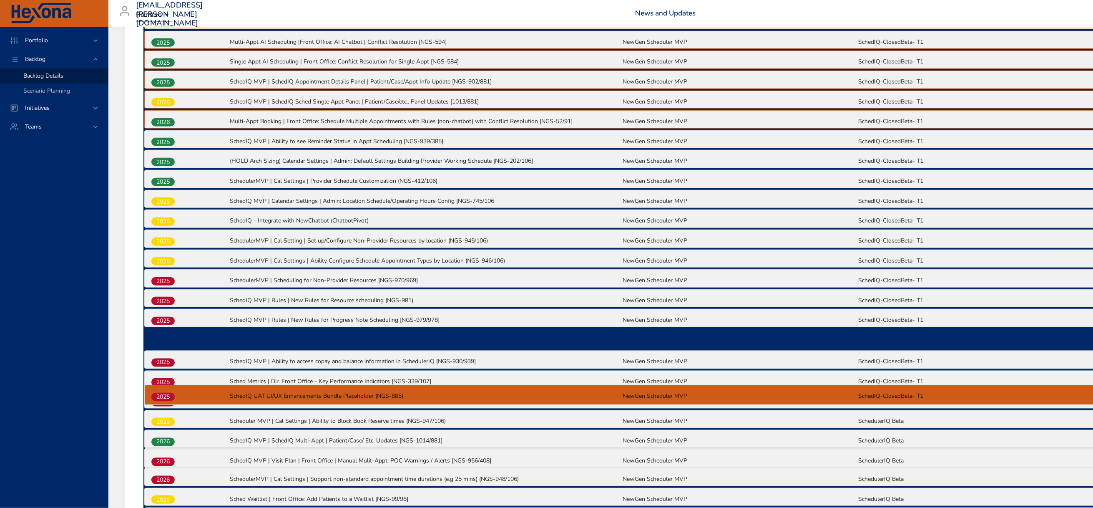
scroll to position [344, 0]
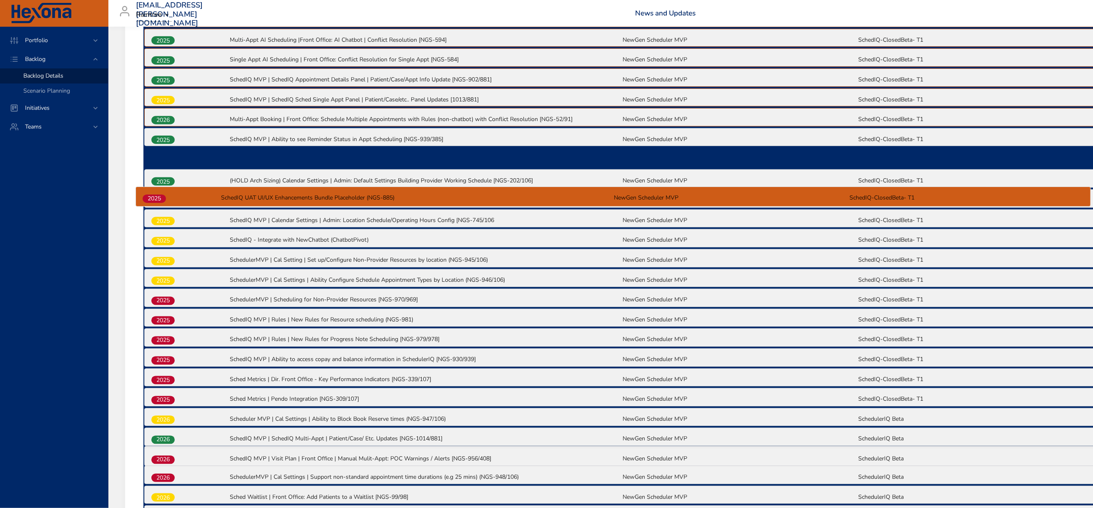
drag, startPoint x: 163, startPoint y: 426, endPoint x: 155, endPoint y: 199, distance: 227.5
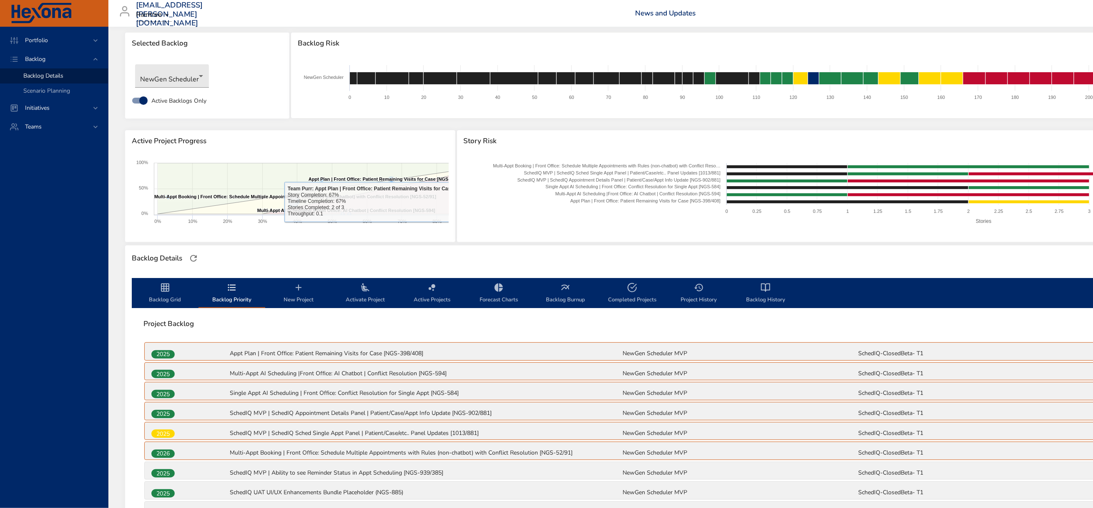
scroll to position [0, 0]
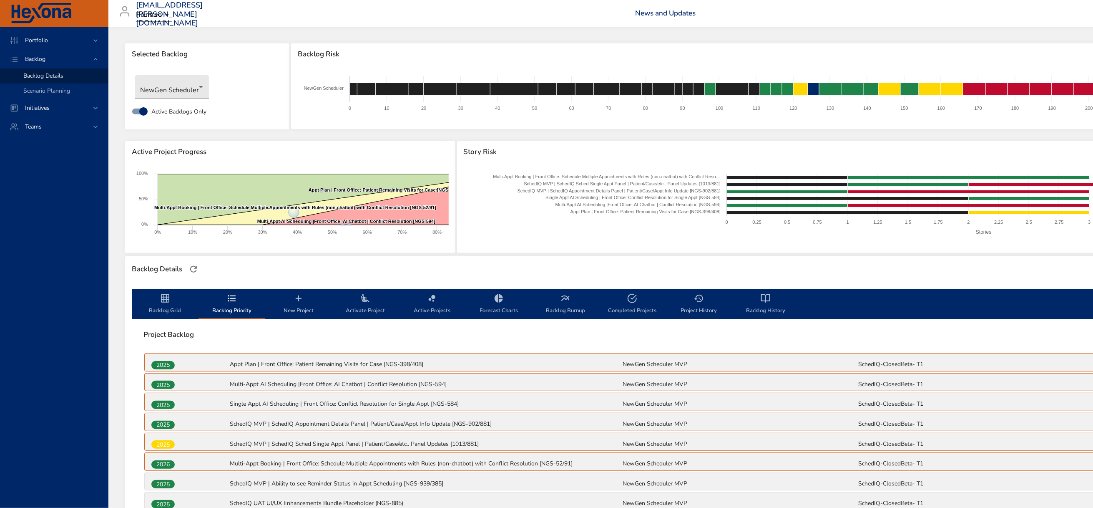
click at [161, 302] on icon "backlog-tab" at bounding box center [165, 298] width 8 height 8
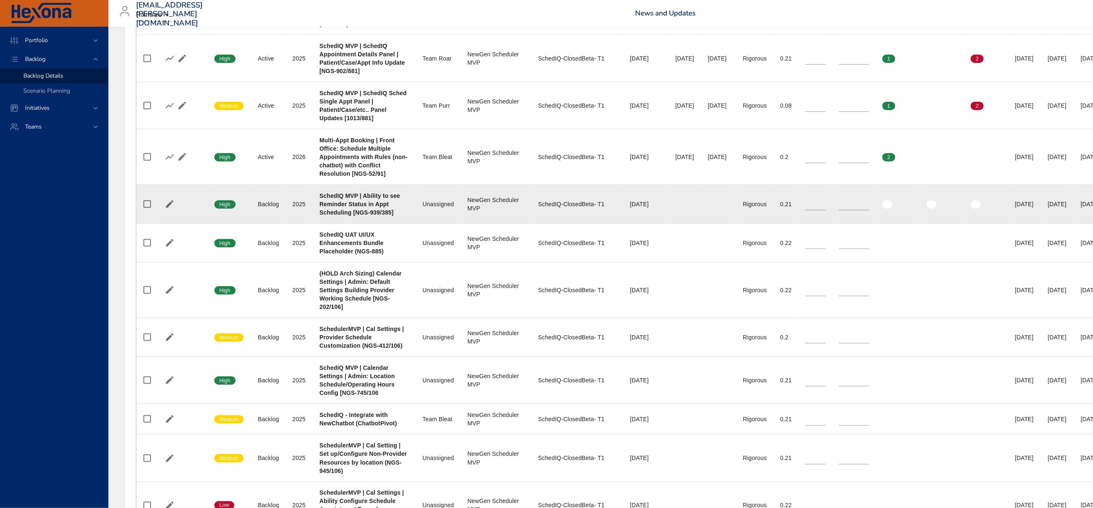
scroll to position [563, 0]
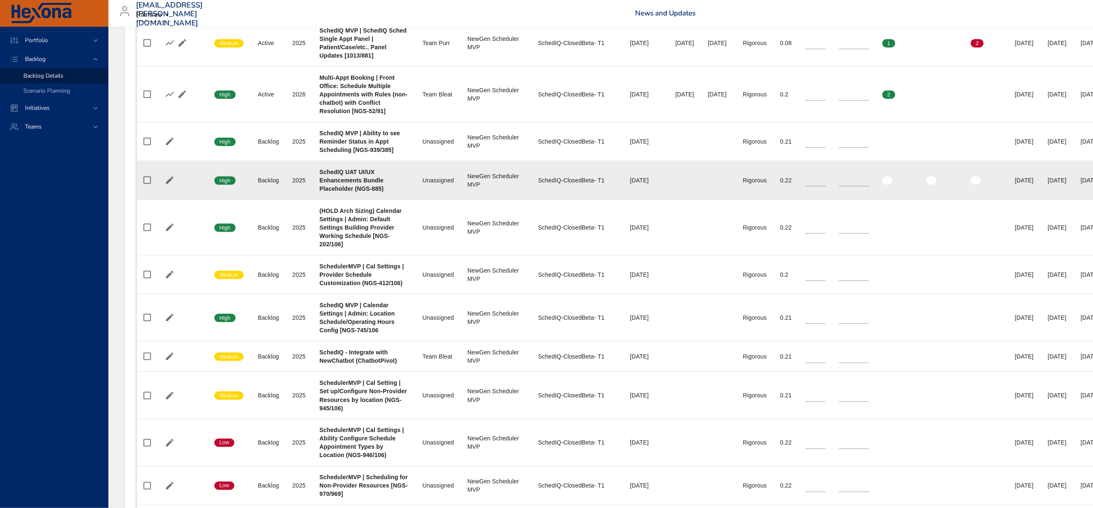
click at [826, 186] on input "*" at bounding box center [815, 180] width 20 height 13
type input "*"
click at [826, 186] on input "*" at bounding box center [815, 180] width 20 height 13
click at [181, 185] on icon "button" at bounding box center [182, 180] width 10 height 10
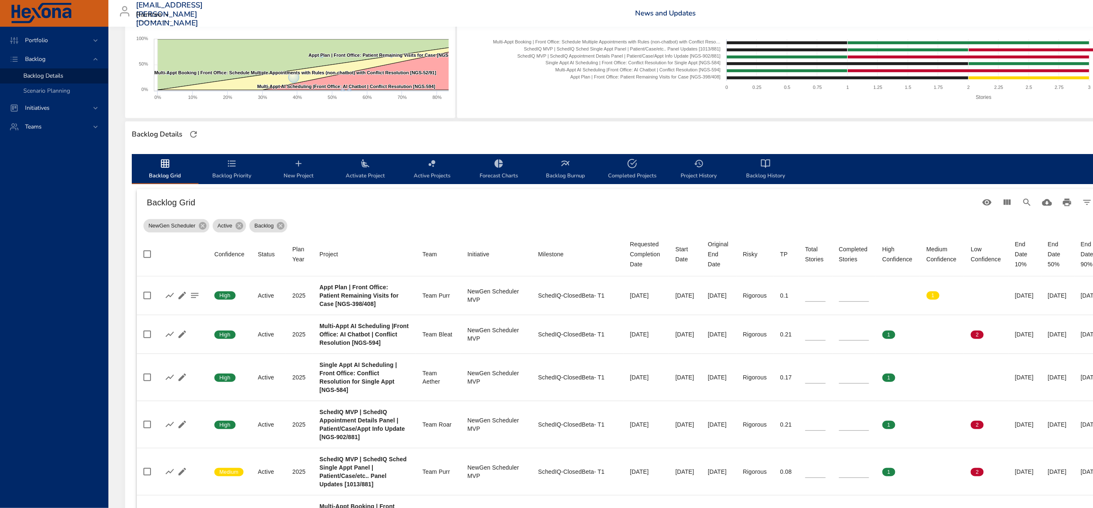
scroll to position [0, 0]
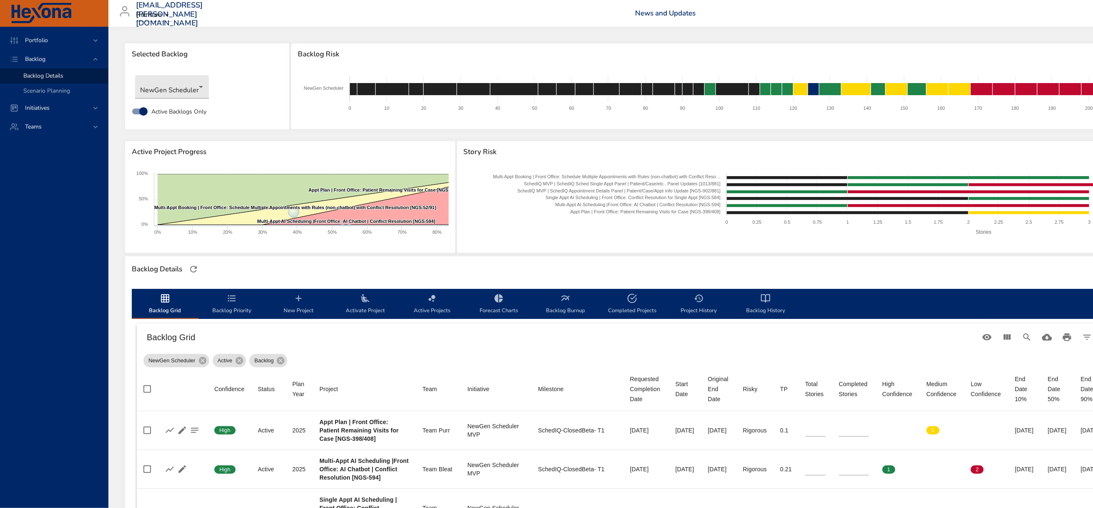
click at [228, 301] on icon "backlog-tab" at bounding box center [232, 298] width 8 height 6
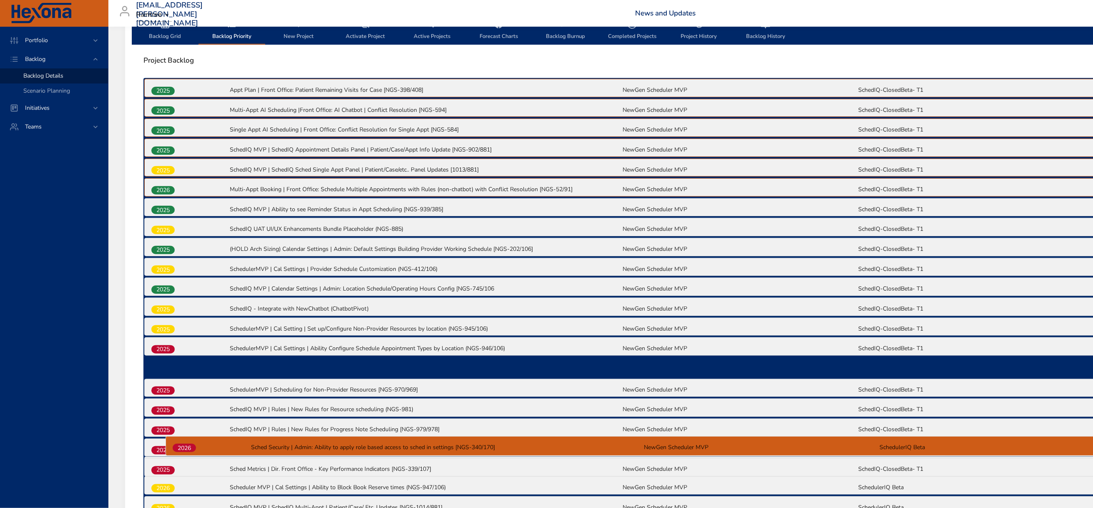
scroll to position [277, 0]
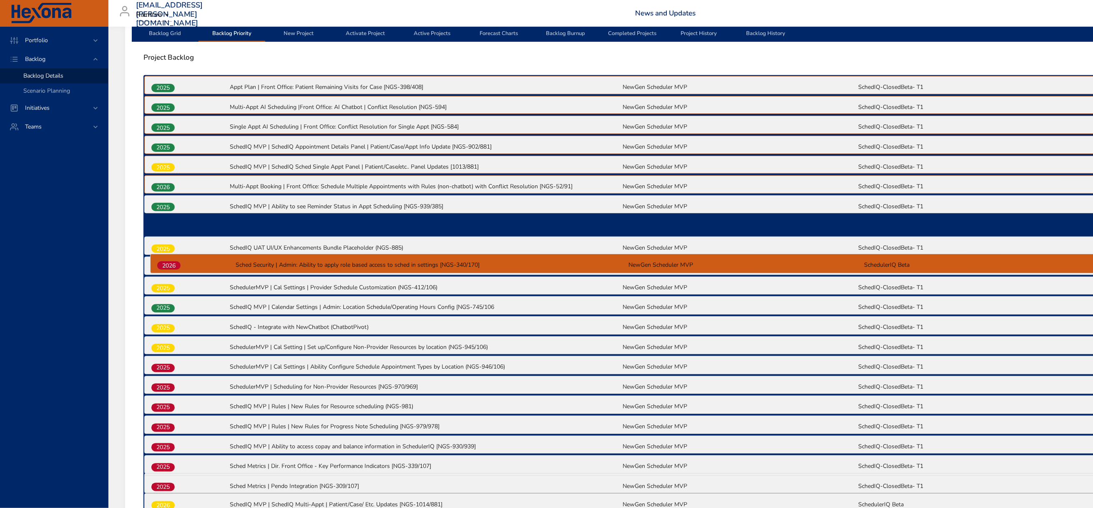
drag, startPoint x: 162, startPoint y: 254, endPoint x: 168, endPoint y: 263, distance: 11.1
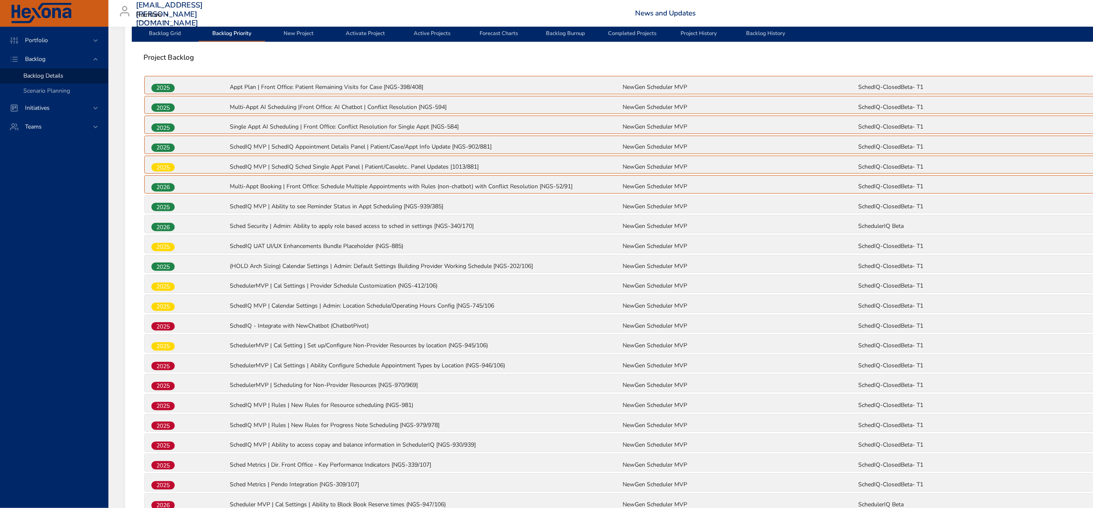
click at [167, 38] on span "Backlog Grid" at bounding box center [165, 27] width 57 height 22
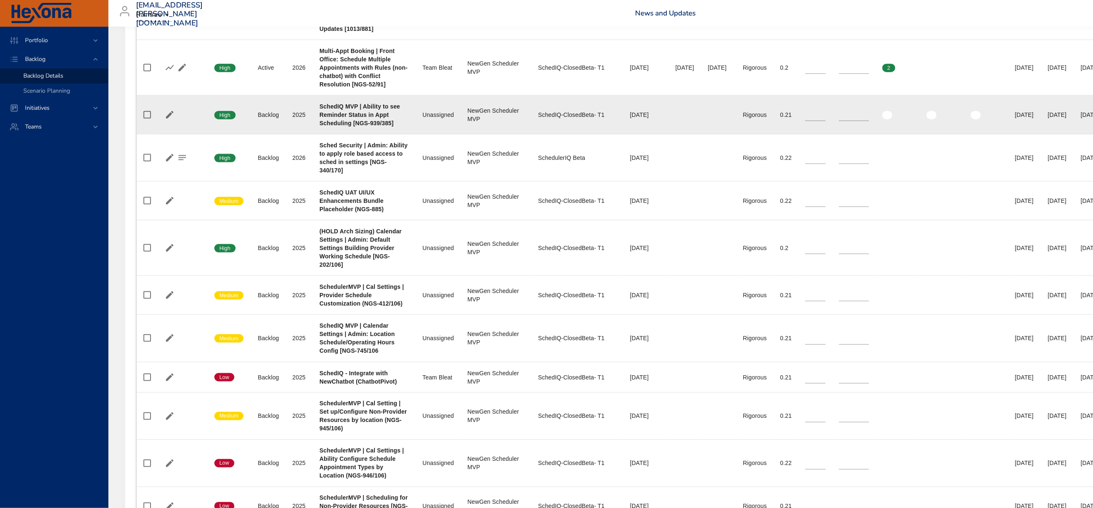
scroll to position [652, 0]
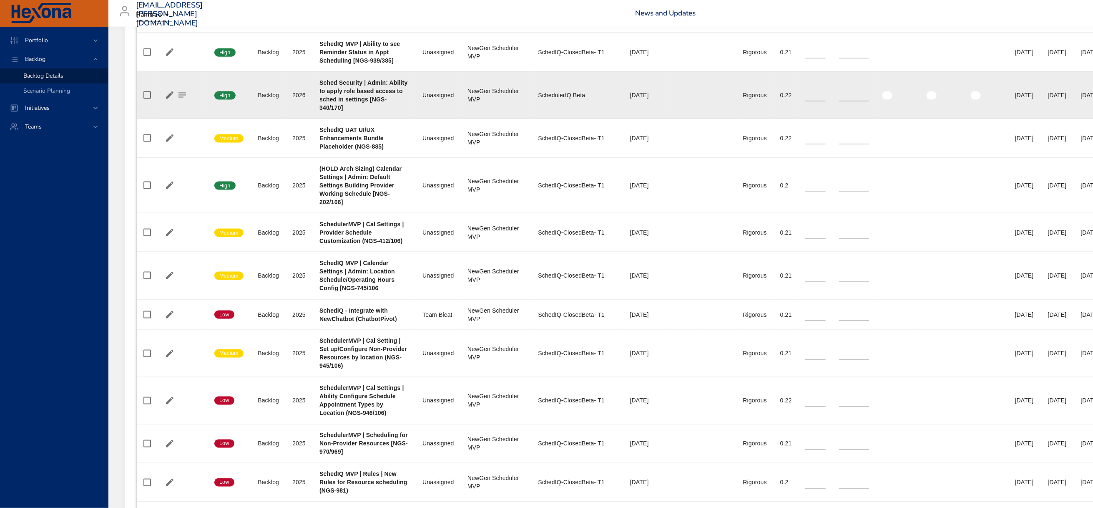
click at [826, 101] on input "*" at bounding box center [815, 95] width 20 height 13
type input "*"
click at [826, 101] on input "*" at bounding box center [815, 95] width 20 height 13
click at [184, 99] on icon "button" at bounding box center [182, 95] width 8 height 8
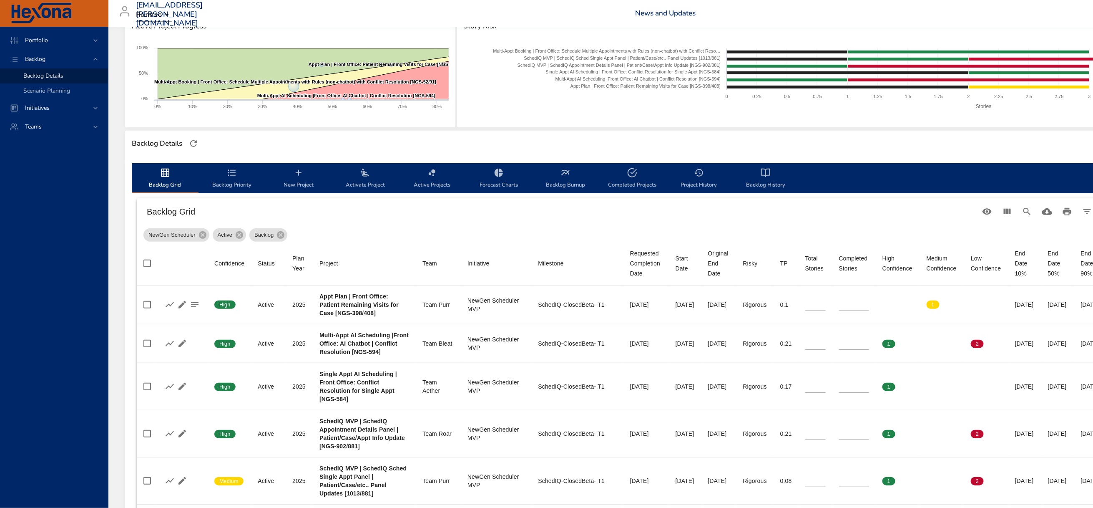
scroll to position [27, 0]
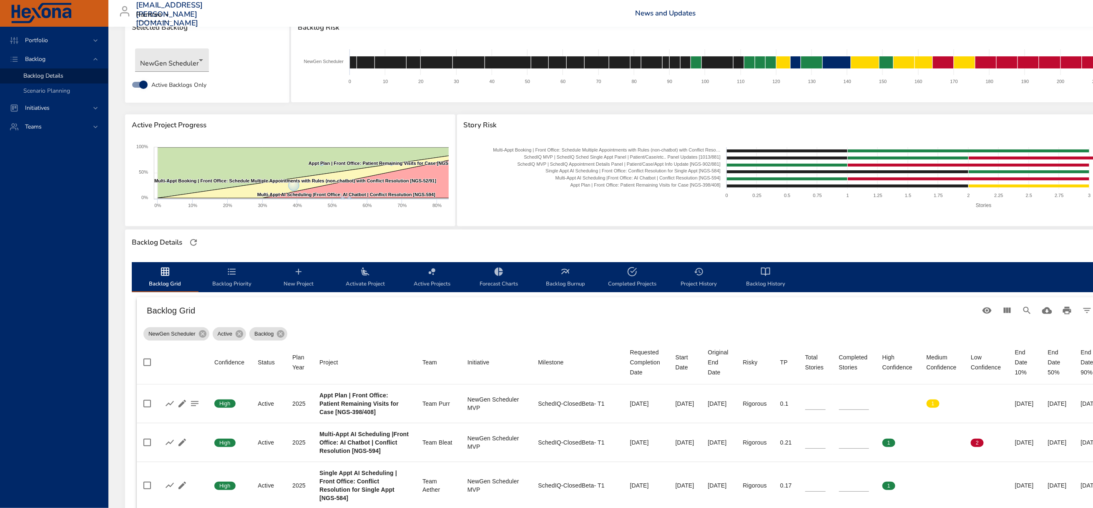
drag, startPoint x: 231, startPoint y: 281, endPoint x: 289, endPoint y: 268, distance: 59.0
click at [231, 277] on icon "backlog-tab" at bounding box center [232, 271] width 10 height 10
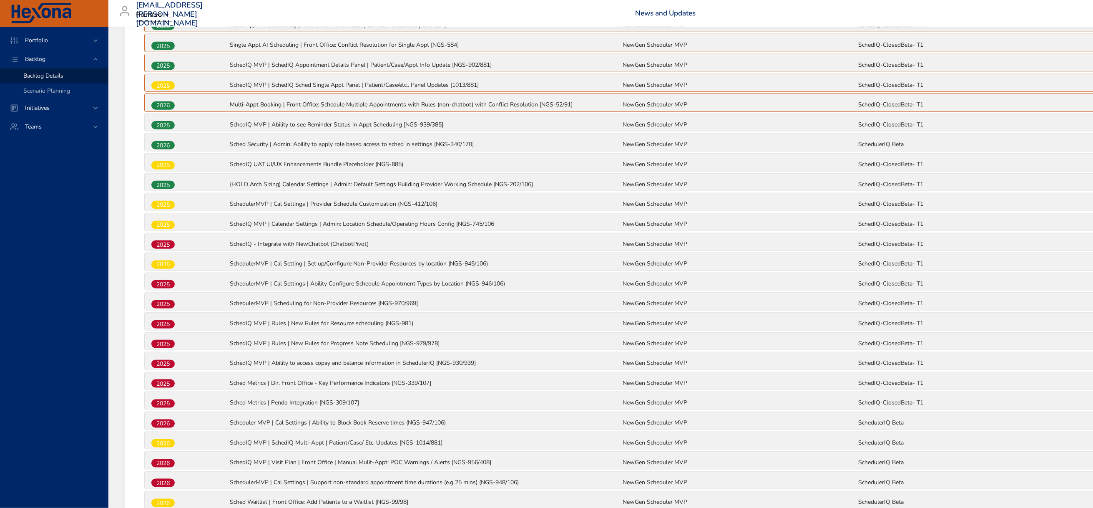
scroll to position [402, 0]
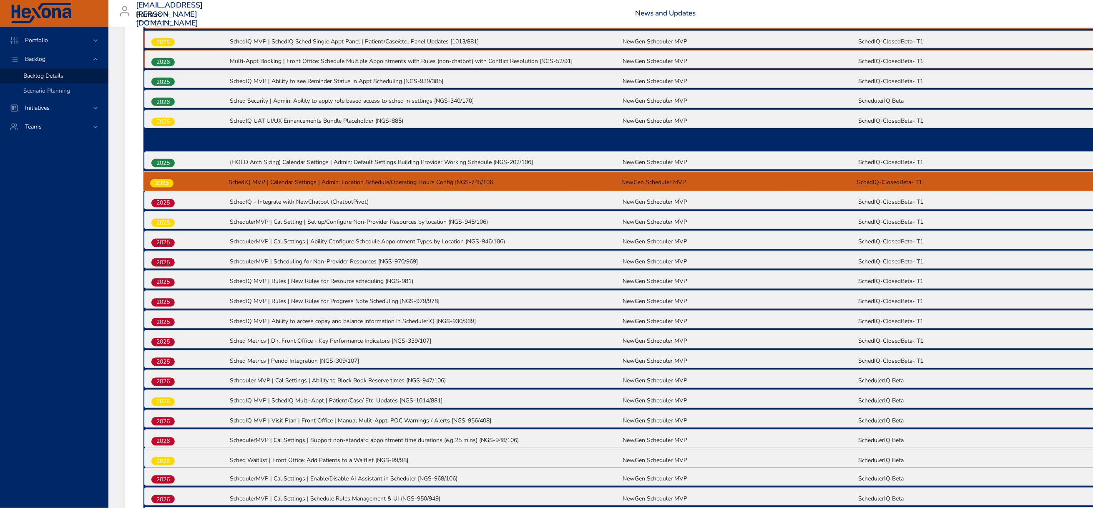
drag, startPoint x: 163, startPoint y: 228, endPoint x: 163, endPoint y: 181, distance: 46.3
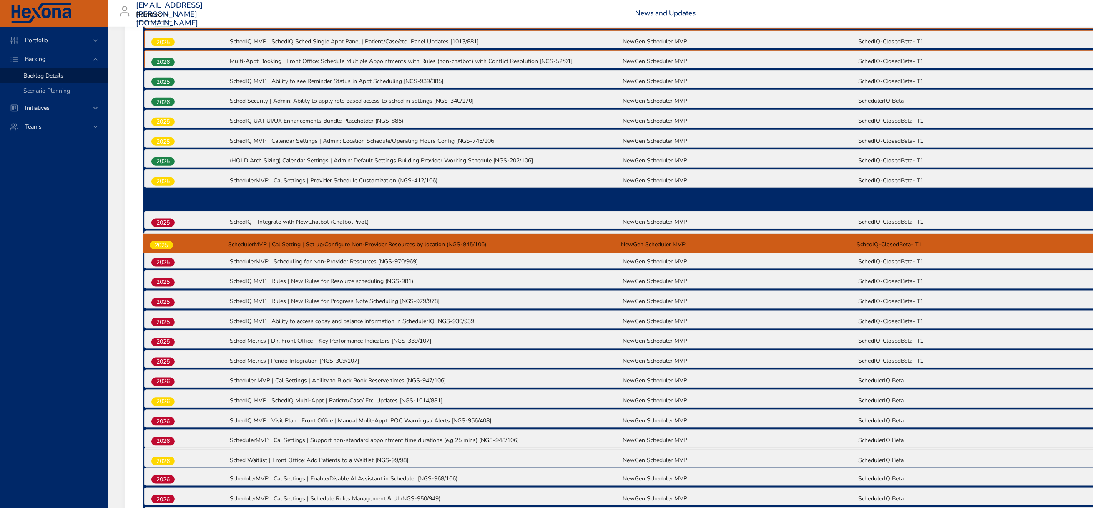
drag, startPoint x: 159, startPoint y: 272, endPoint x: 158, endPoint y: 245, distance: 26.7
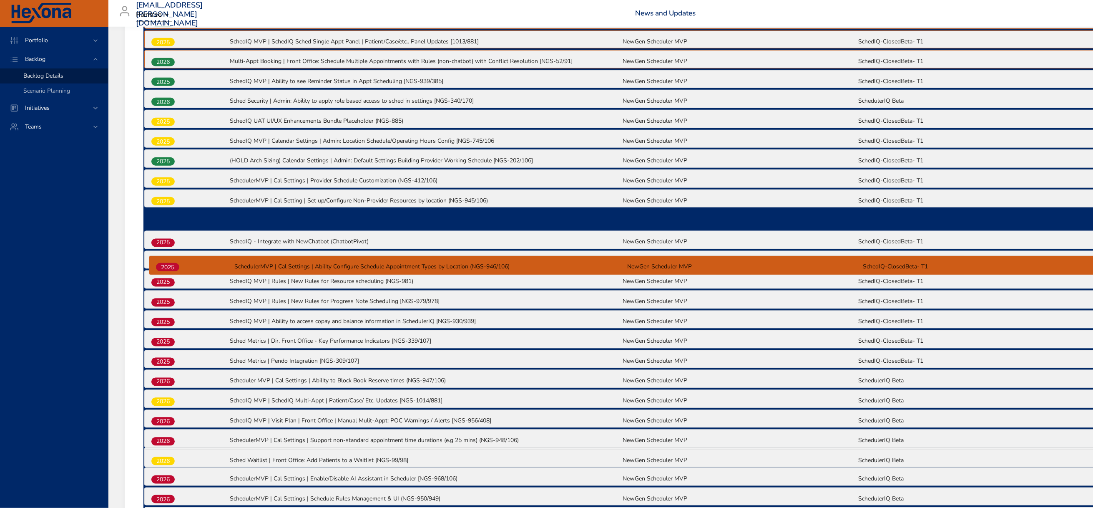
drag, startPoint x: 162, startPoint y: 292, endPoint x: 167, endPoint y: 266, distance: 26.3
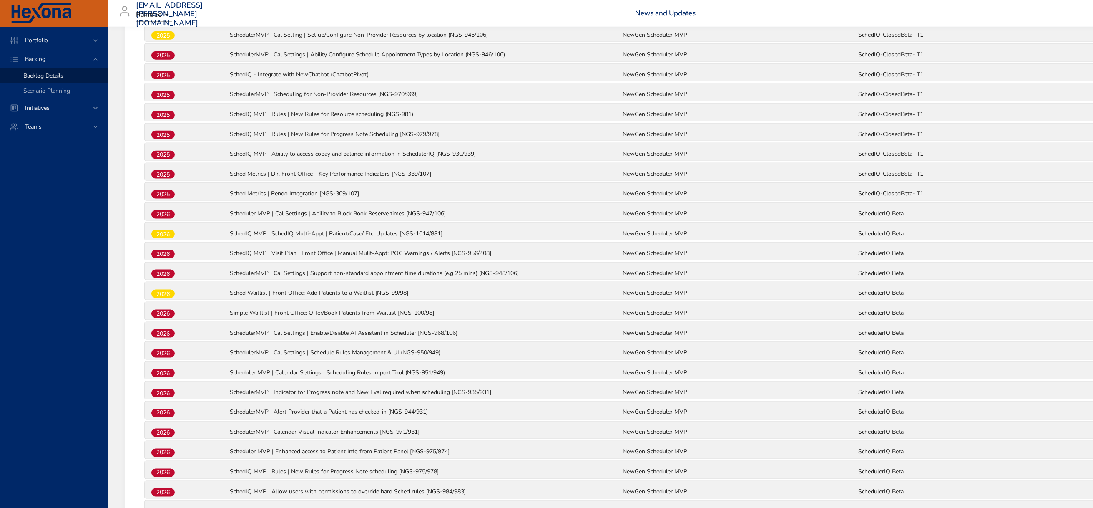
scroll to position [590, 0]
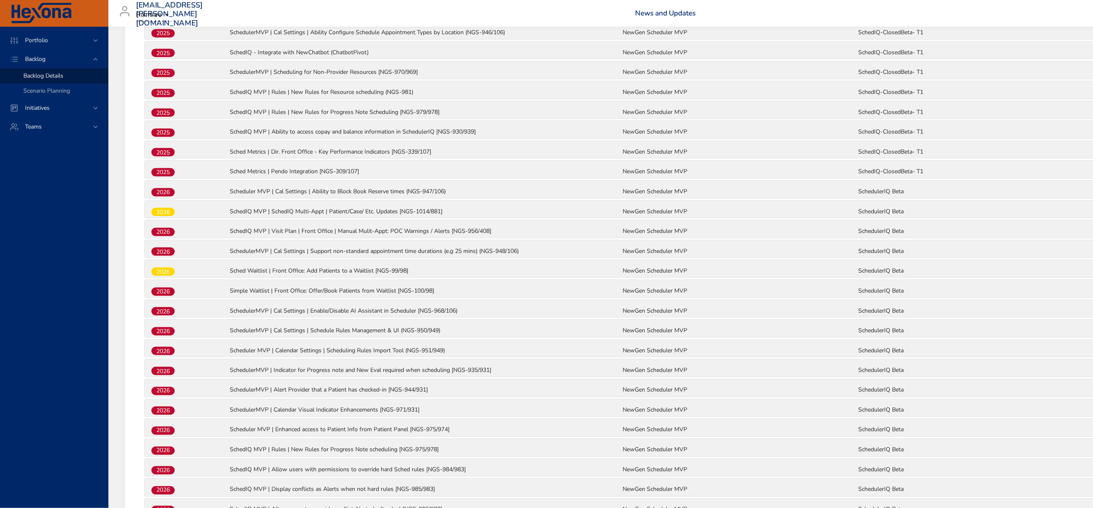
click at [167, 157] on span "2025" at bounding box center [162, 152] width 23 height 9
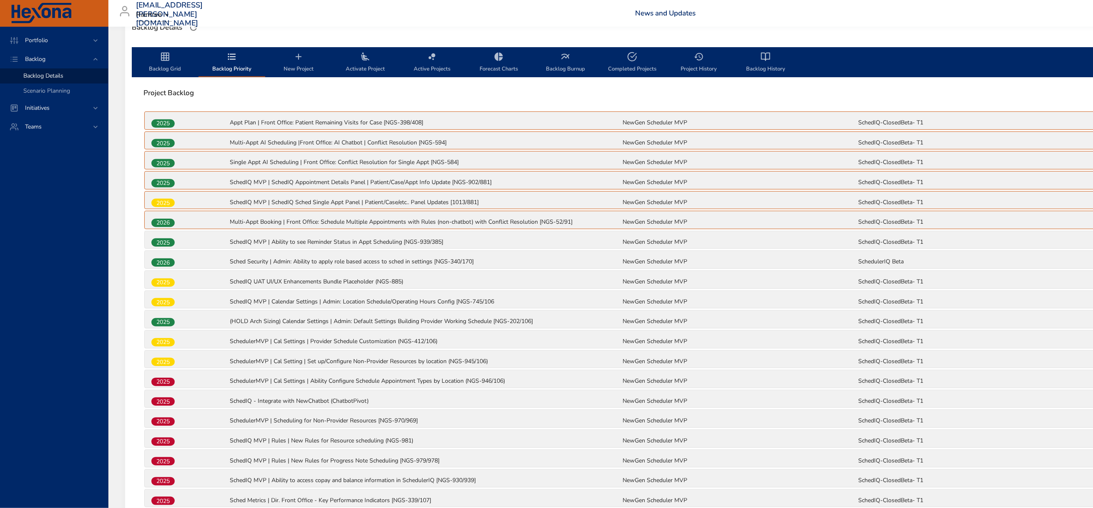
scroll to position [0, 0]
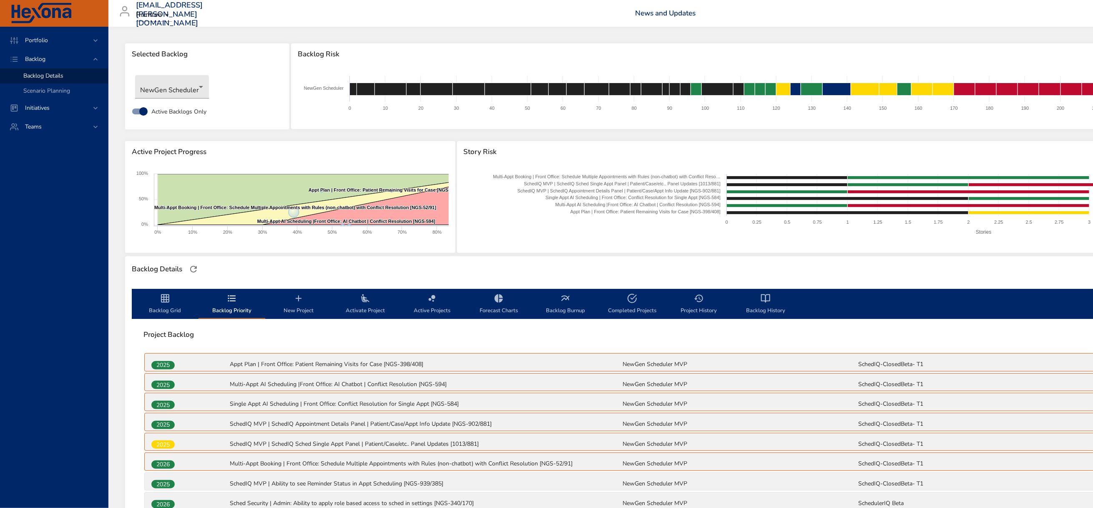
click at [165, 303] on icon "backlog-tab" at bounding box center [165, 298] width 10 height 10
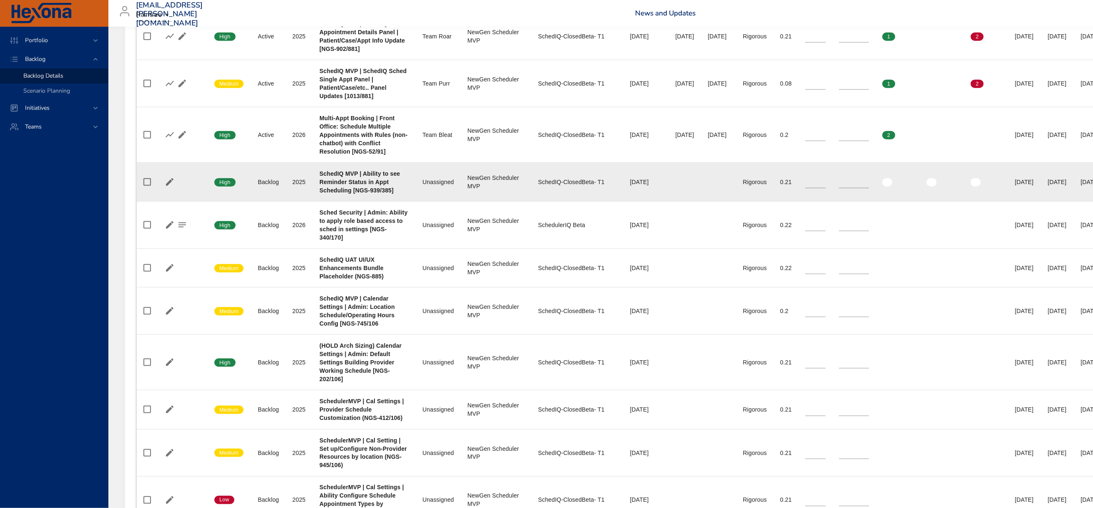
scroll to position [563, 0]
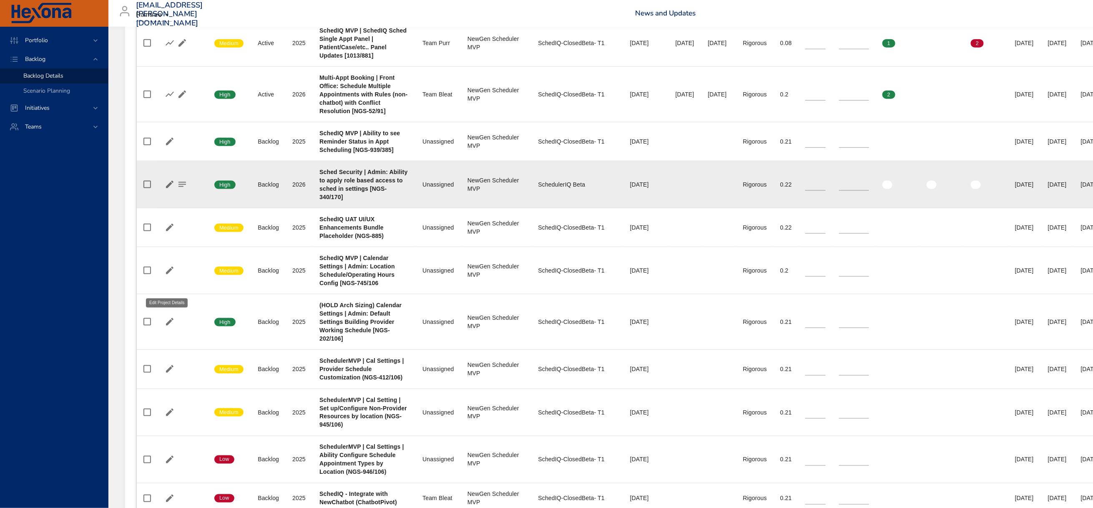
click at [170, 188] on icon "button" at bounding box center [170, 185] width 8 height 8
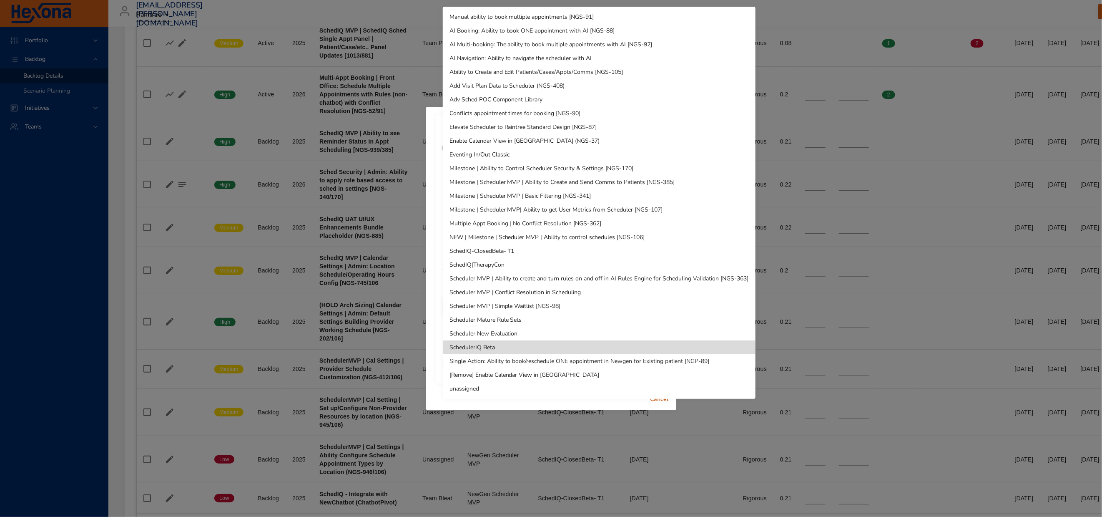
click at [494, 247] on li "SchedIQ-ClosedBeta- T1" at bounding box center [599, 251] width 313 height 14
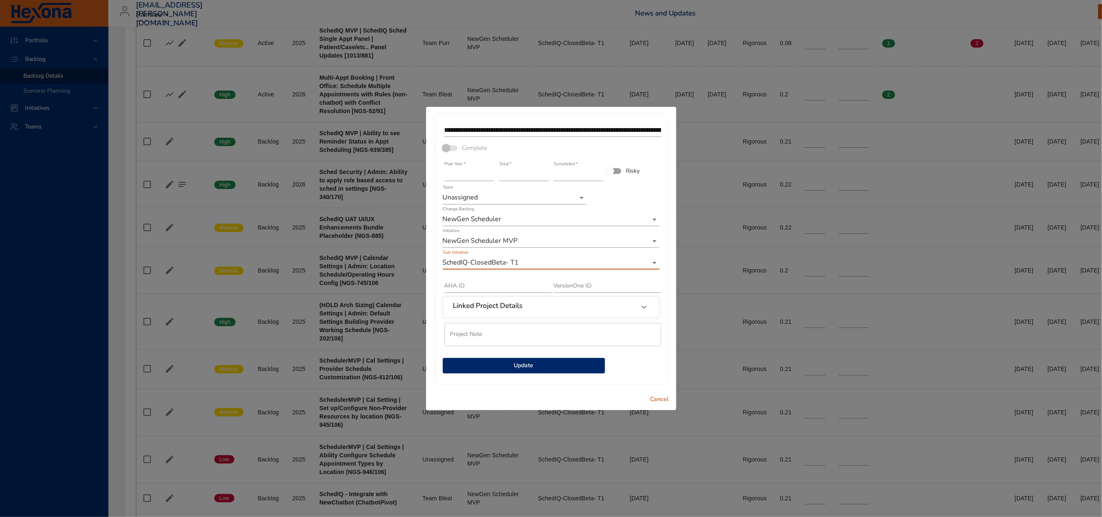
click at [524, 371] on span "Update" at bounding box center [524, 365] width 149 height 10
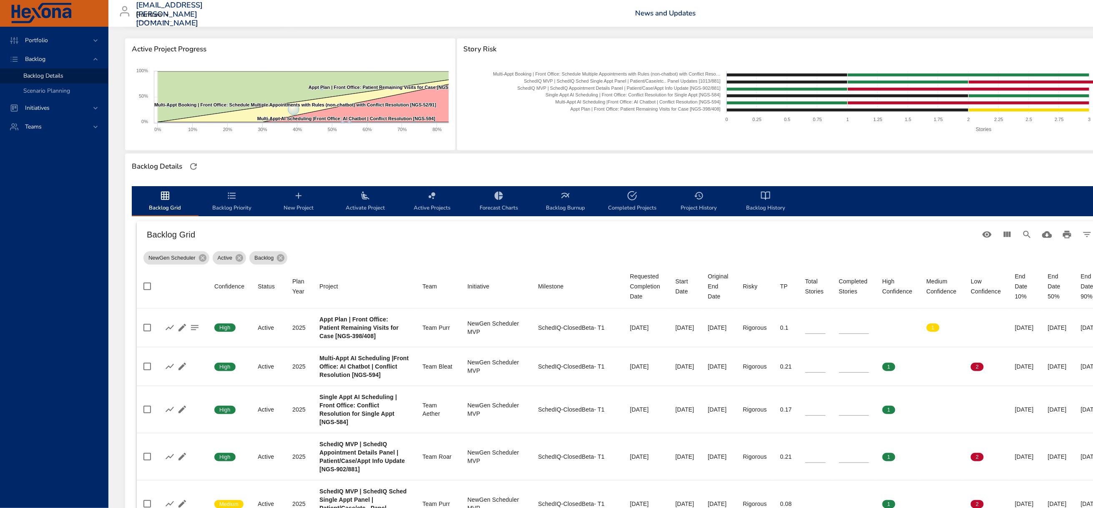
scroll to position [0, 0]
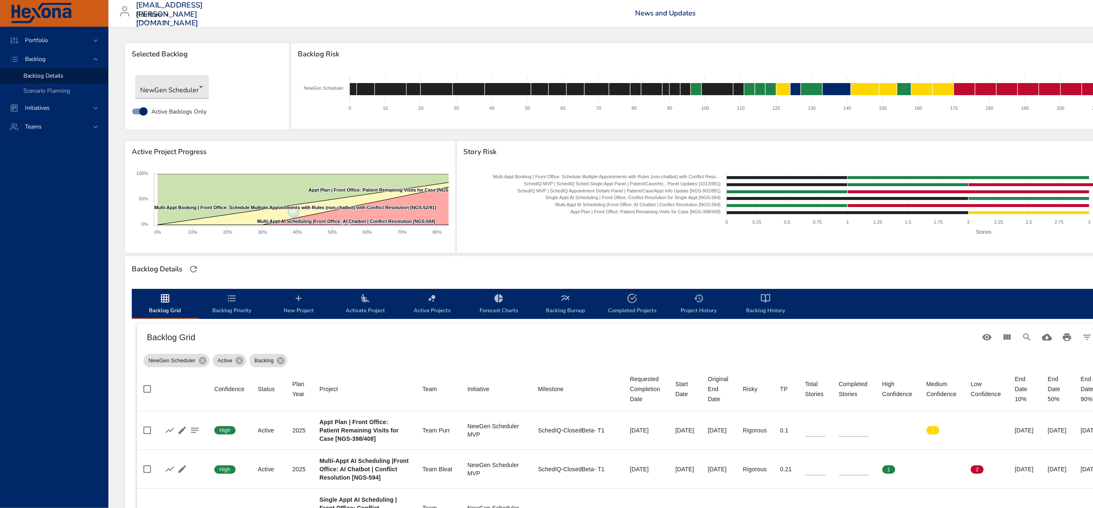
click at [297, 303] on icon "backlog-tab" at bounding box center [299, 298] width 10 height 10
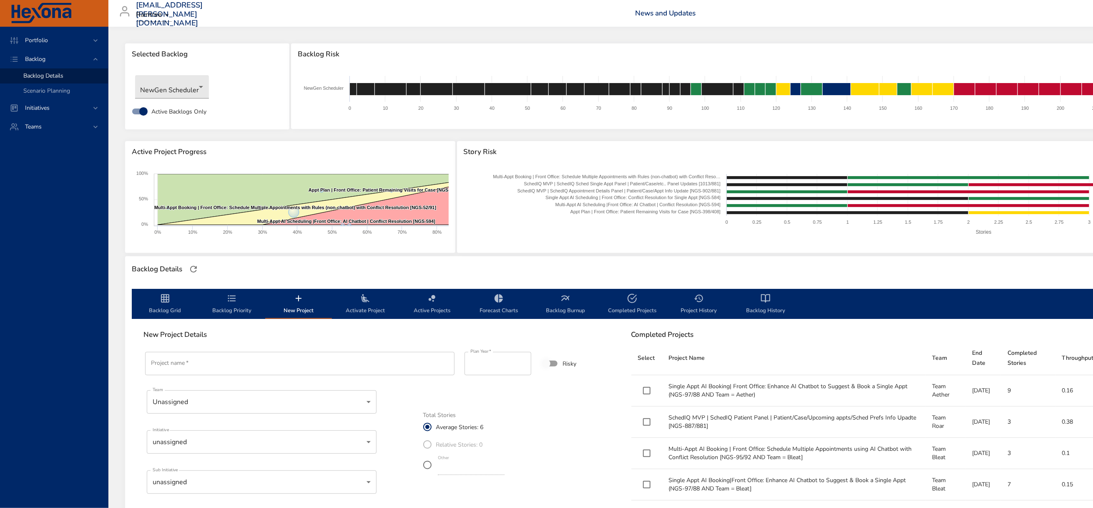
click at [217, 375] on input "Project name   *" at bounding box center [299, 363] width 309 height 23
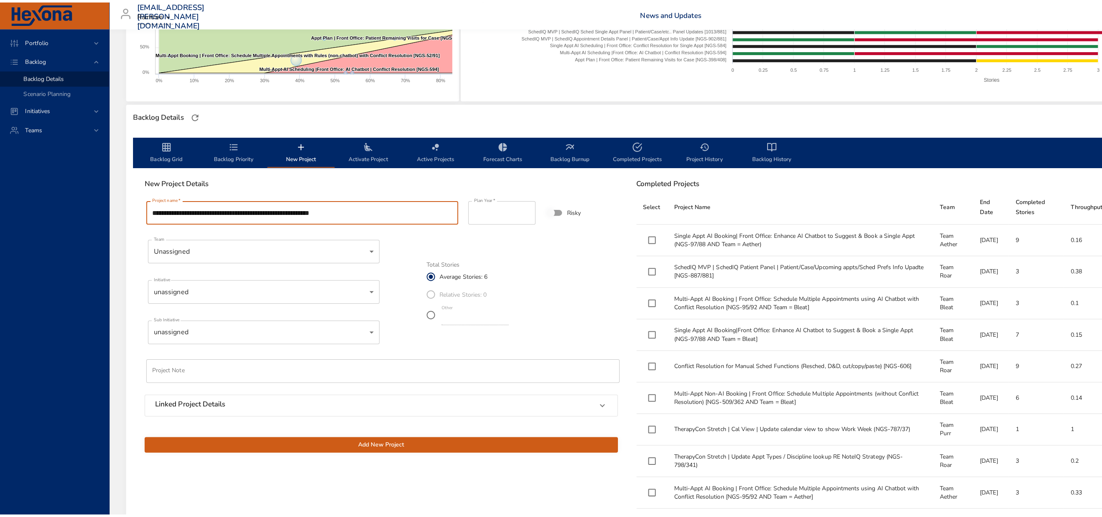
scroll to position [188, 0]
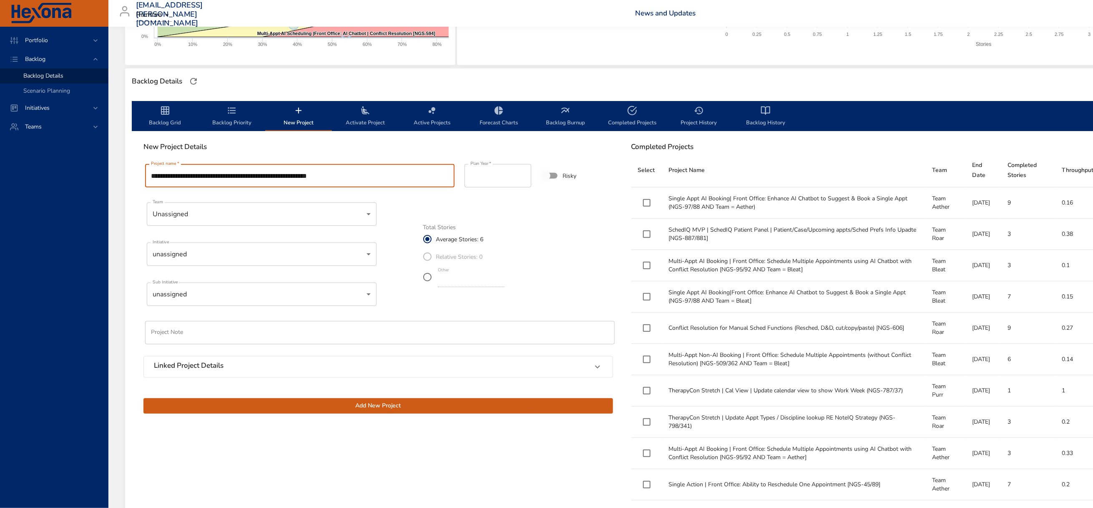
type input "**********"
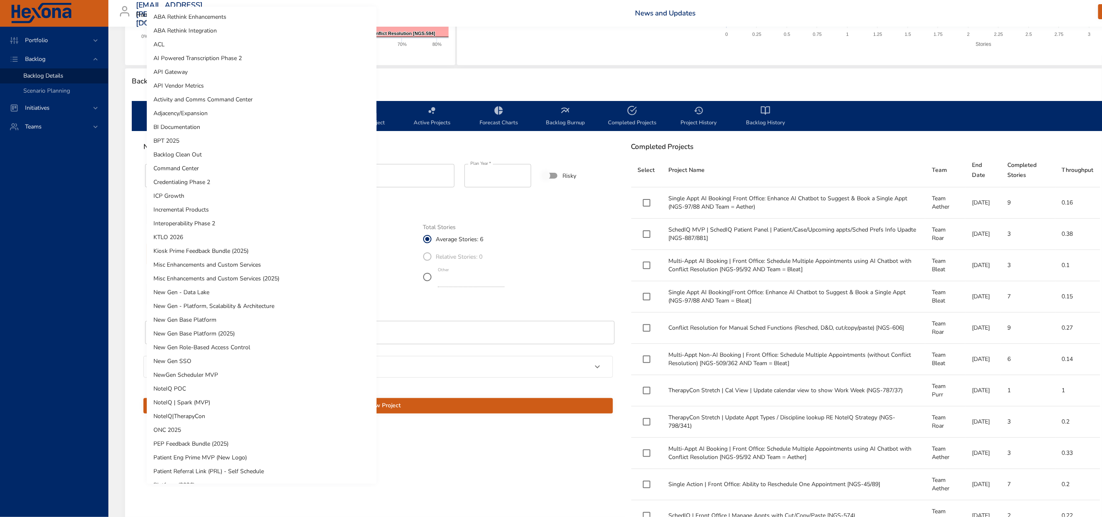
click at [227, 274] on body "Portfolio Backlog Backlog Details Scenario Planning Initiatives Teams mark.tayl…" at bounding box center [551, 70] width 1102 height 517
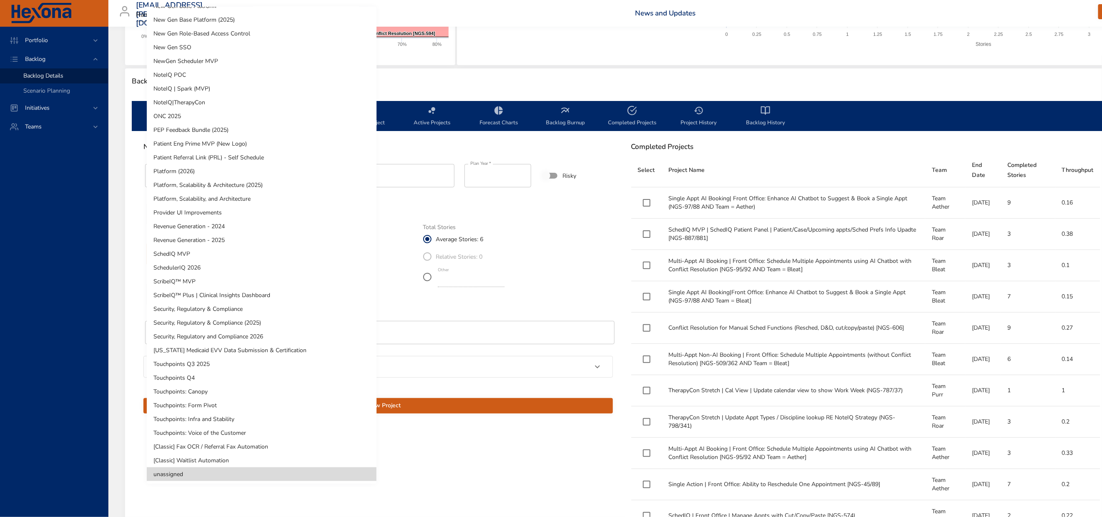
click at [179, 253] on li "SchedIQ MVP" at bounding box center [262, 254] width 230 height 14
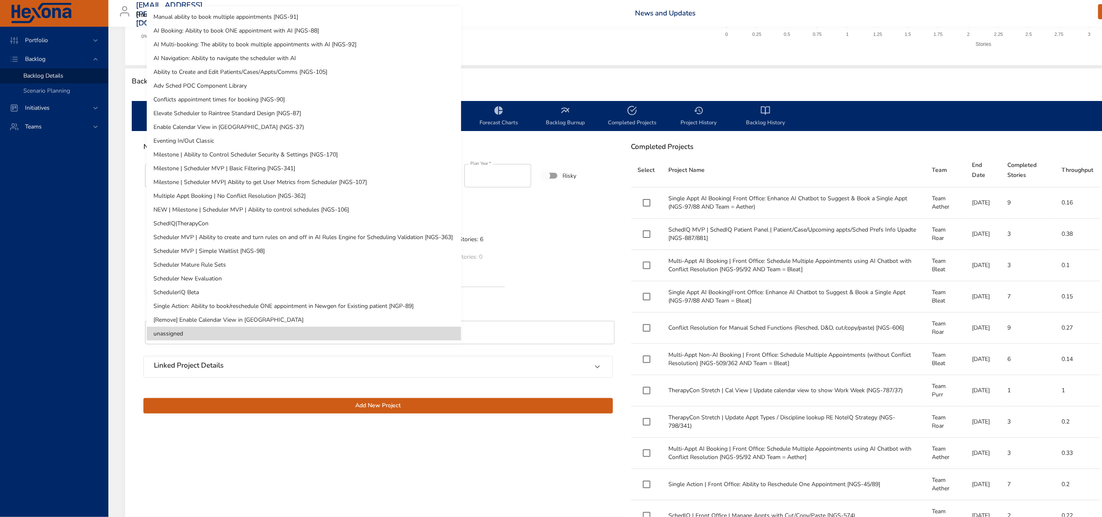
click at [239, 323] on body "Portfolio Backlog Backlog Details Scenario Planning Initiatives Teams mark.tayl…" at bounding box center [551, 70] width 1102 height 517
click at [215, 294] on li "SchedulerIQ Beta" at bounding box center [304, 292] width 314 height 14
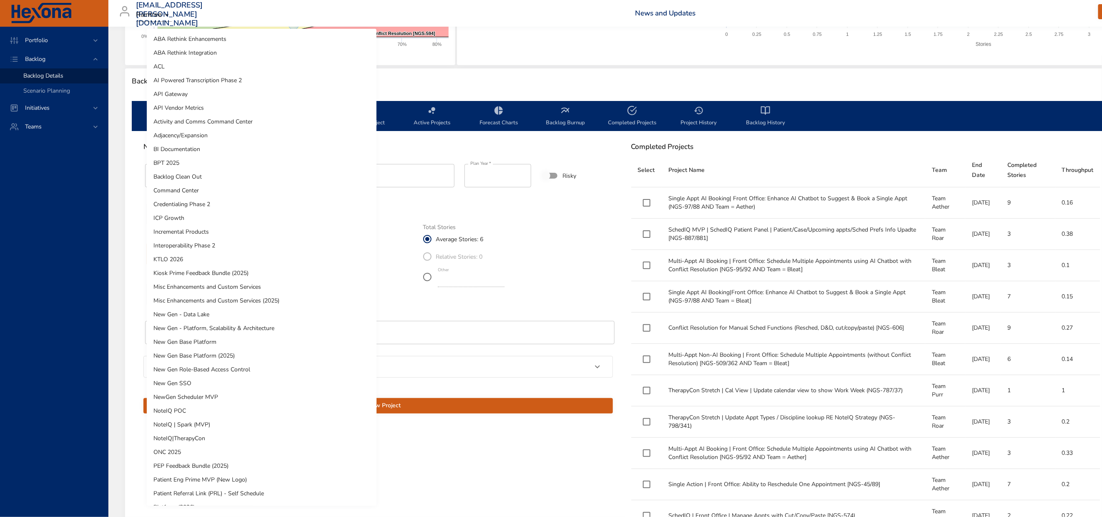
click at [241, 278] on body "Portfolio Backlog Backlog Details Scenario Planning Initiatives Teams mark.tayl…" at bounding box center [551, 70] width 1102 height 517
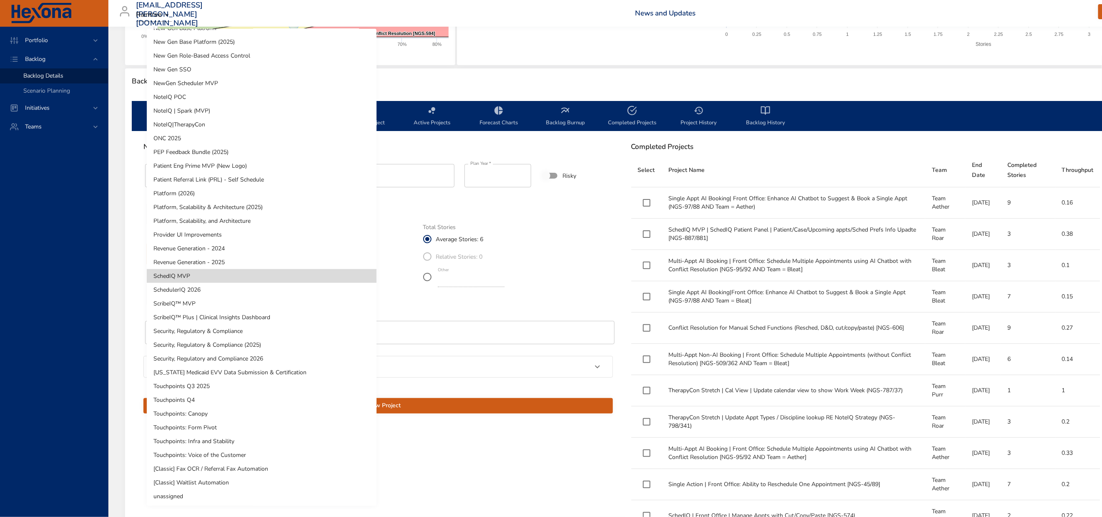
click at [199, 80] on li "NewGen Scheduler MVP" at bounding box center [262, 83] width 230 height 14
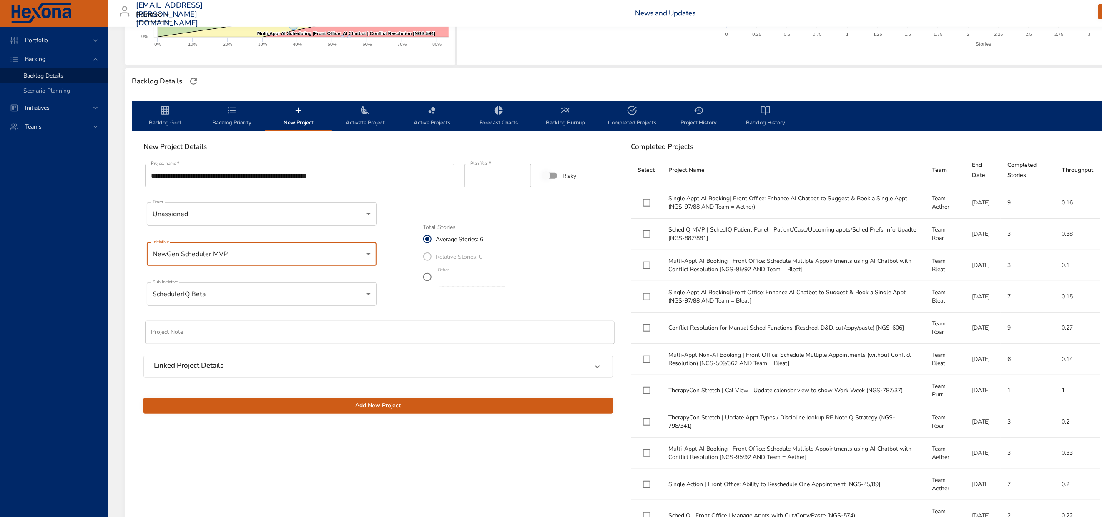
click at [236, 318] on body "Portfolio Backlog Backlog Details Scenario Planning Initiatives Teams mark.tayl…" at bounding box center [551, 70] width 1102 height 517
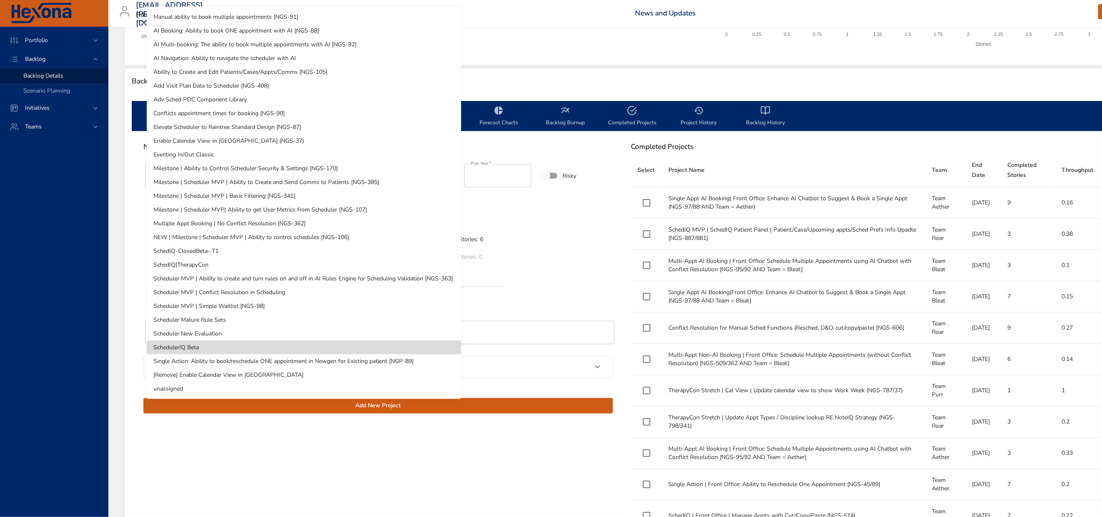
click at [199, 246] on li "SchedIQ-ClosedBeta- T1" at bounding box center [304, 251] width 314 height 14
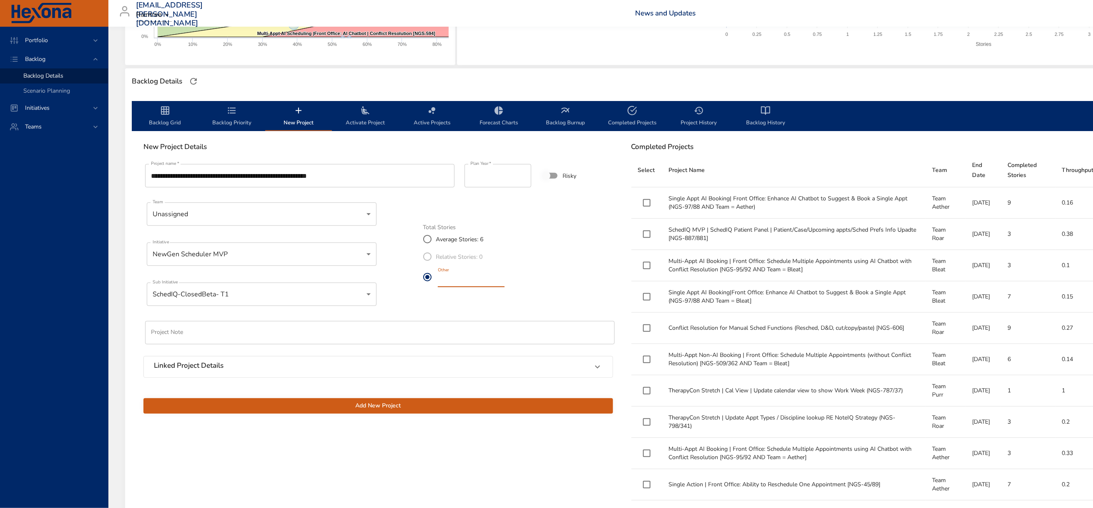
click at [431, 289] on label "Other *" at bounding box center [463, 276] width 88 height 23
click at [524, 52] on rect at bounding box center [854, 18] width 781 height 73
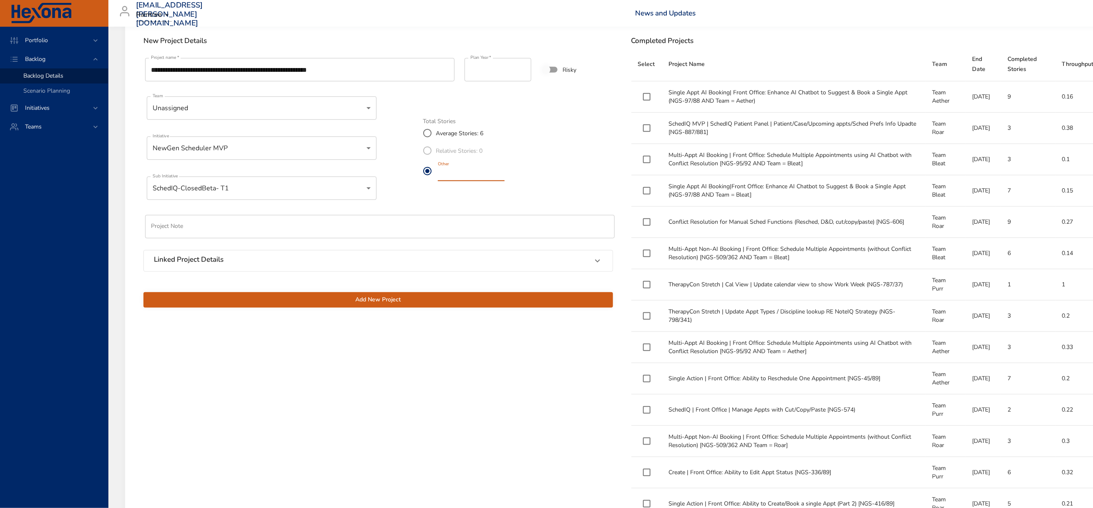
scroll to position [313, 0]
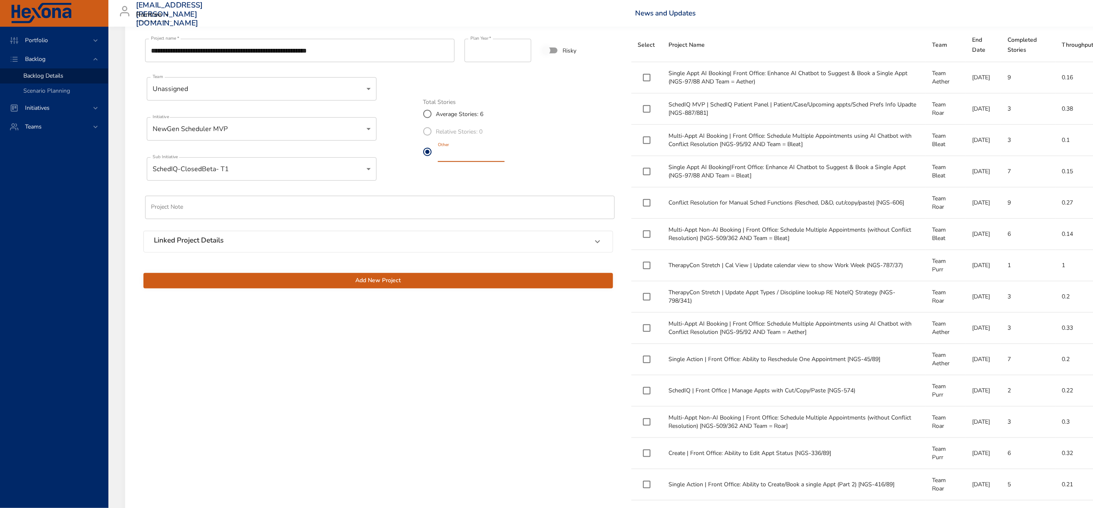
type input "*"
click at [382, 286] on span "Add New Project" at bounding box center [378, 280] width 456 height 10
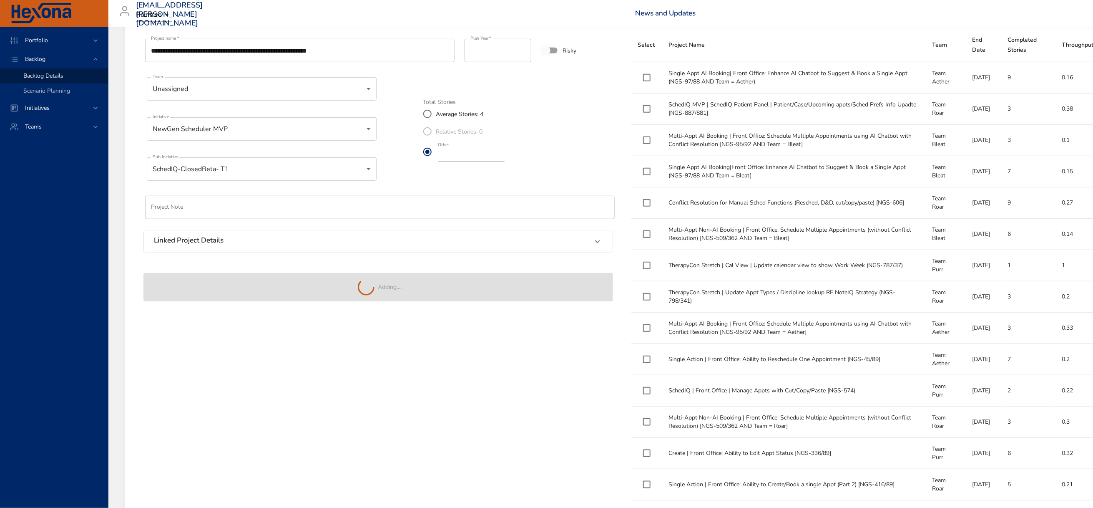
type input "*"
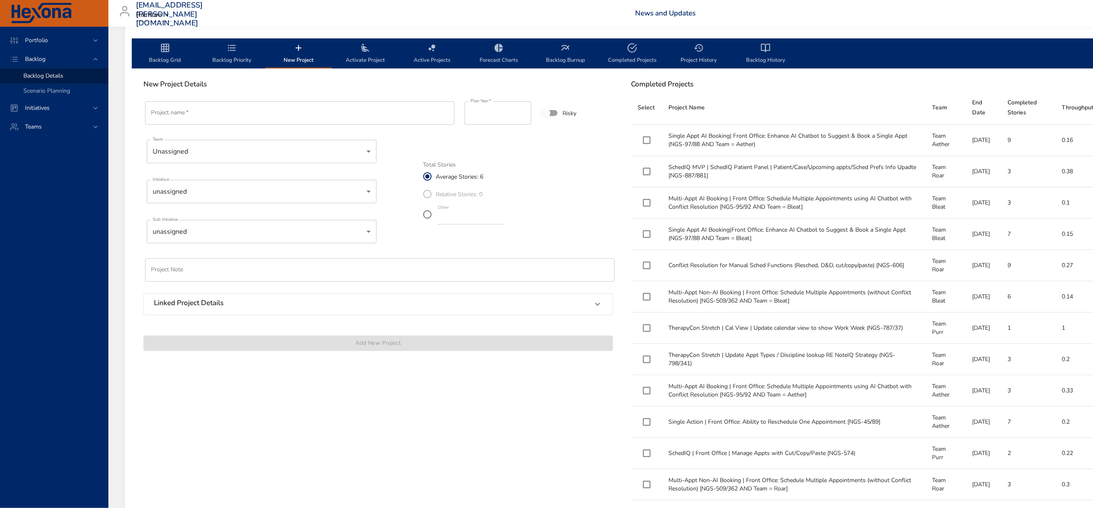
scroll to position [188, 0]
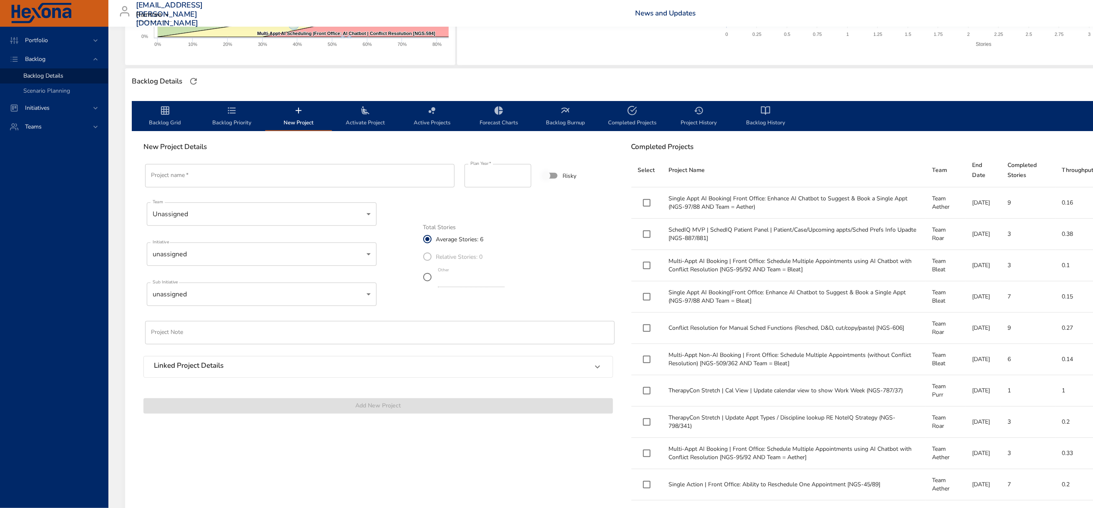
click at [231, 116] on icon "backlog-tab" at bounding box center [232, 111] width 10 height 10
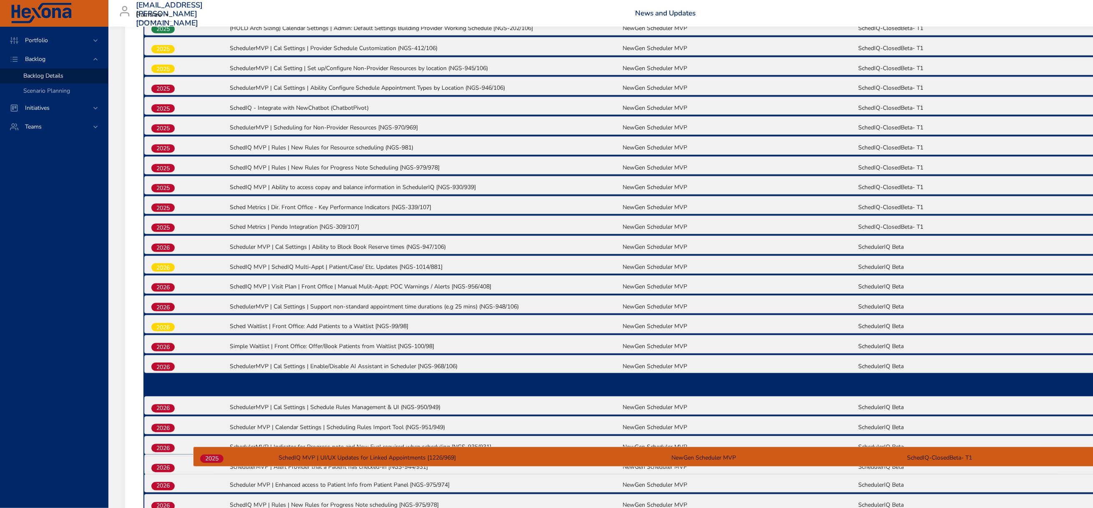
scroll to position [548, 0]
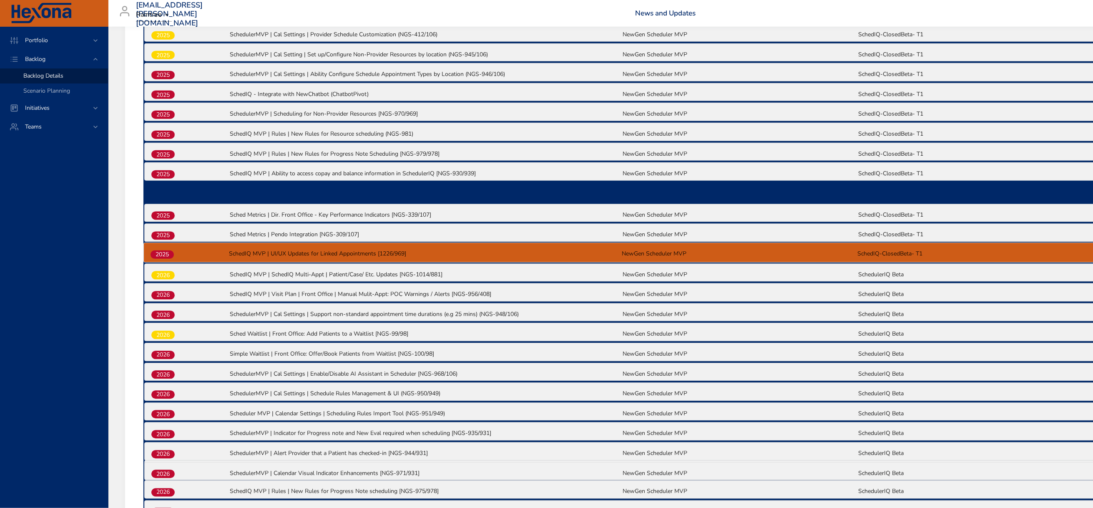
drag, startPoint x: 164, startPoint y: 437, endPoint x: 163, endPoint y: 249, distance: 188.1
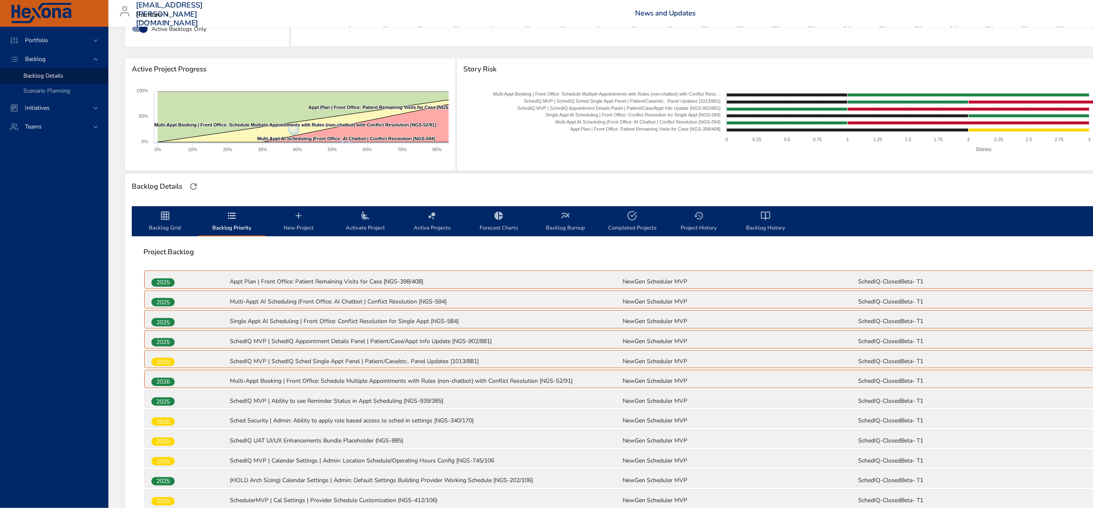
scroll to position [0, 0]
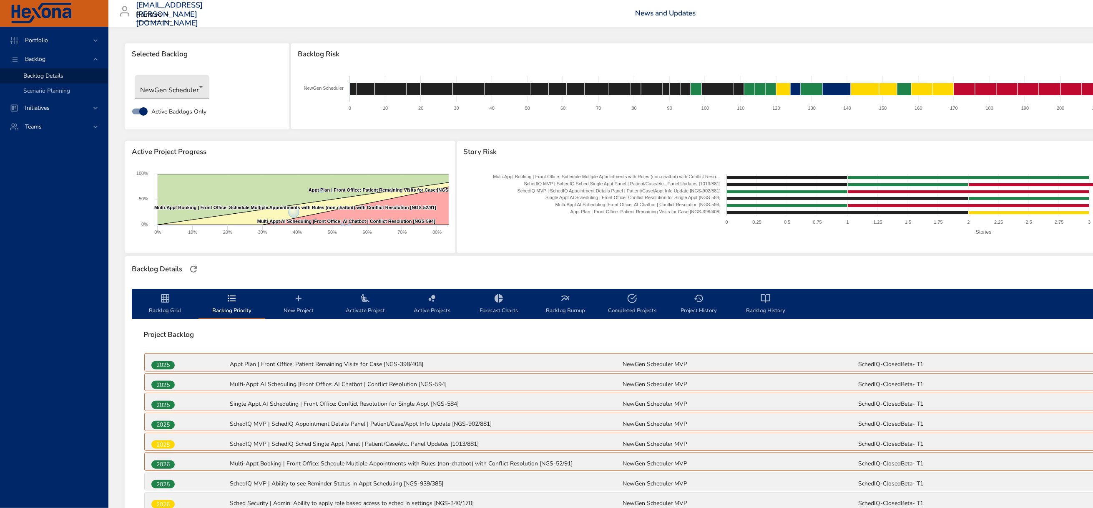
click at [166, 302] on icon "backlog-tab" at bounding box center [165, 298] width 8 height 8
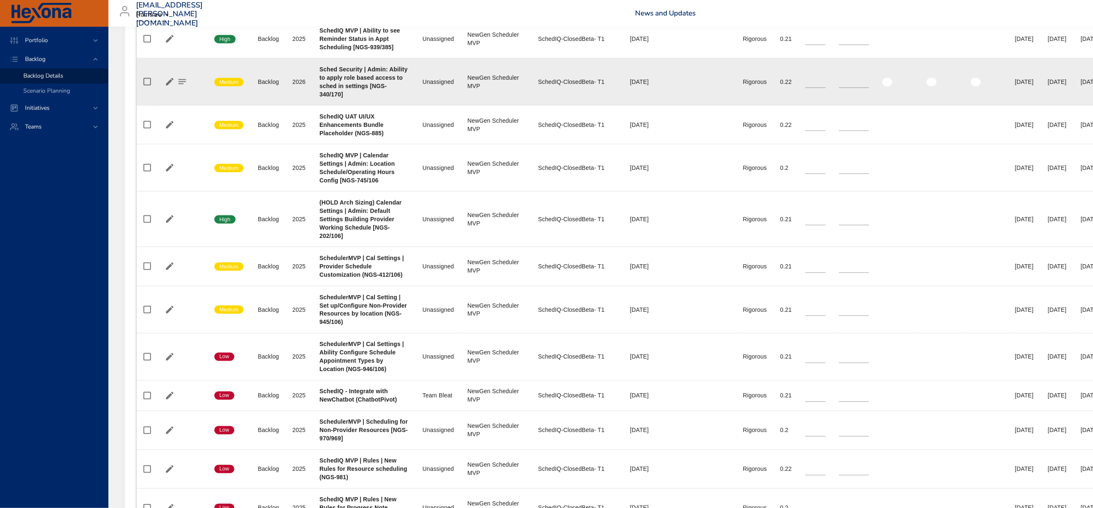
scroll to position [688, 0]
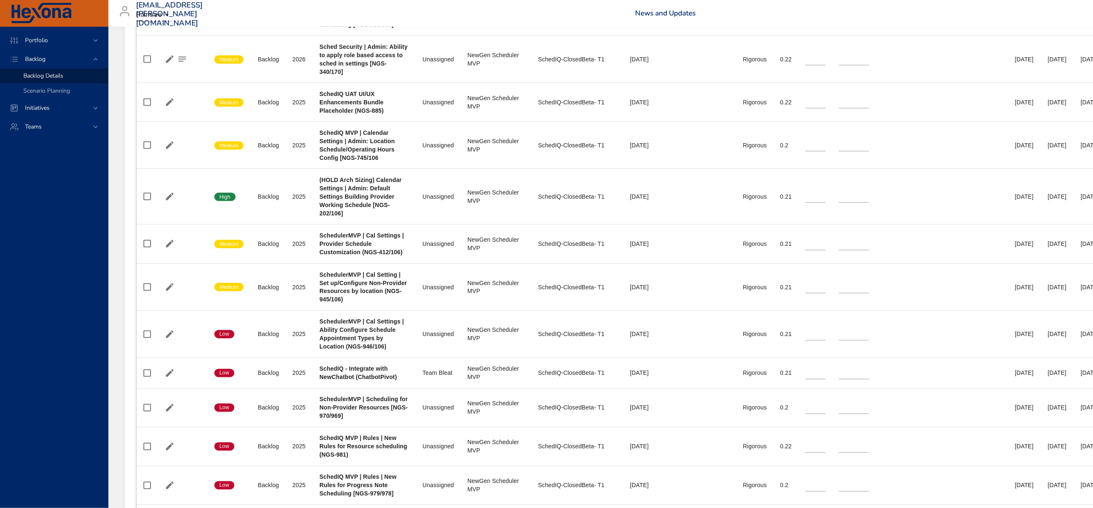
click at [577, 8] on div "[EMAIL_ADDRESS][PERSON_NAME][DOMAIN_NAME] Raintree News and Updates Logout" at bounding box center [621, 13] width 1017 height 27
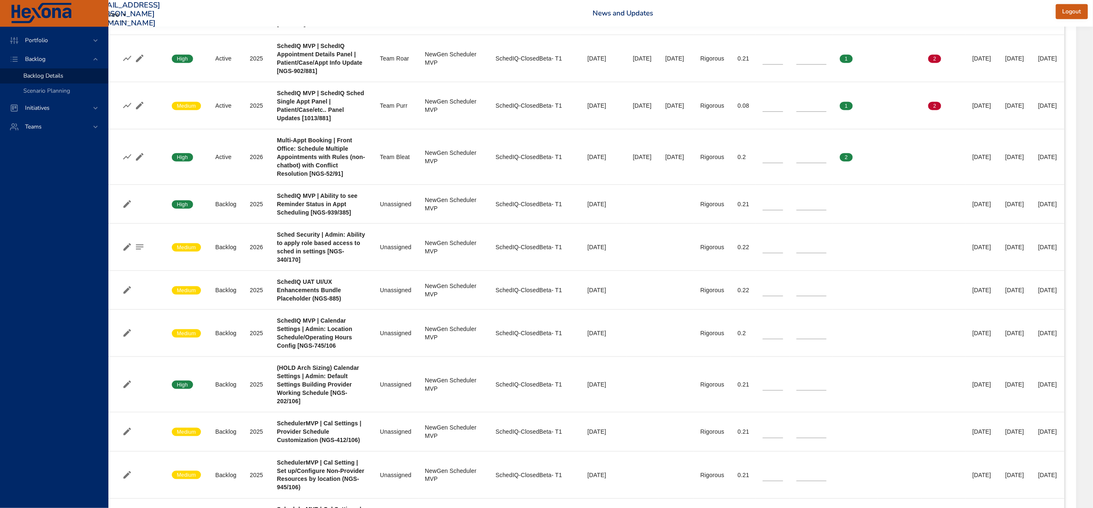
scroll to position [500, 0]
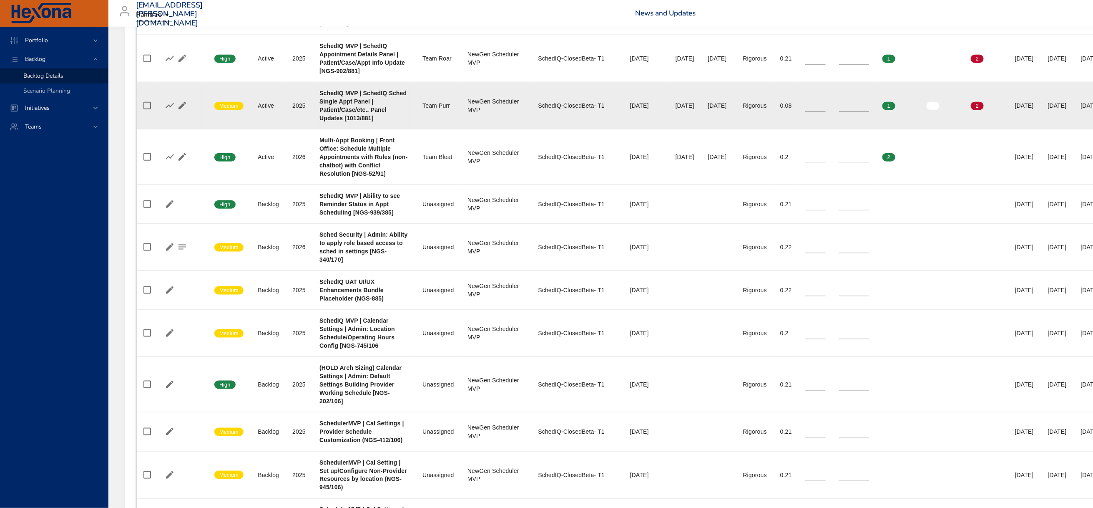
click at [869, 112] on input "*" at bounding box center [854, 105] width 30 height 13
type input "*"
click at [869, 112] on input "*" at bounding box center [854, 105] width 30 height 13
click at [197, 109] on icon "button" at bounding box center [195, 106] width 8 height 8
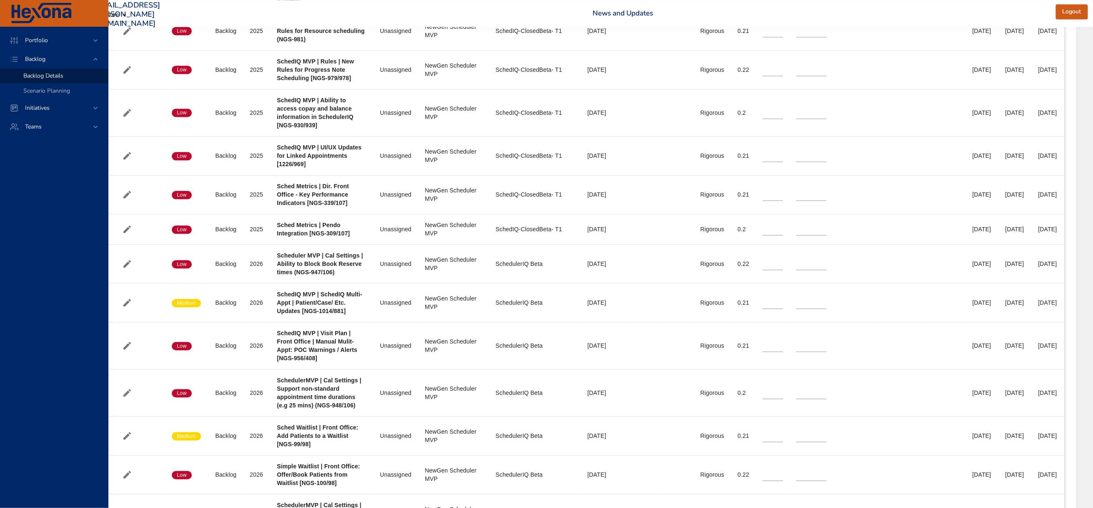
scroll to position [1126, 241]
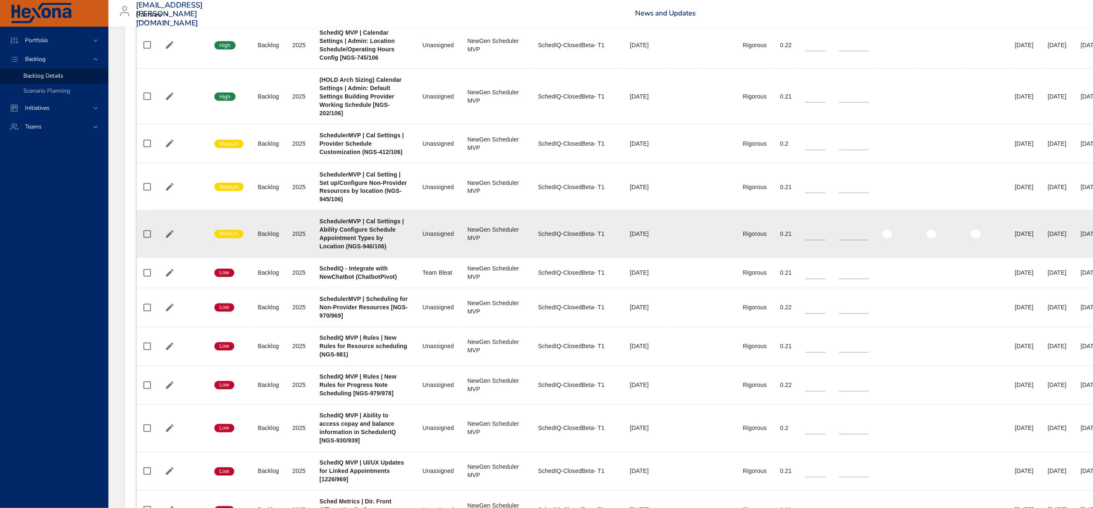
scroll to position [626, 0]
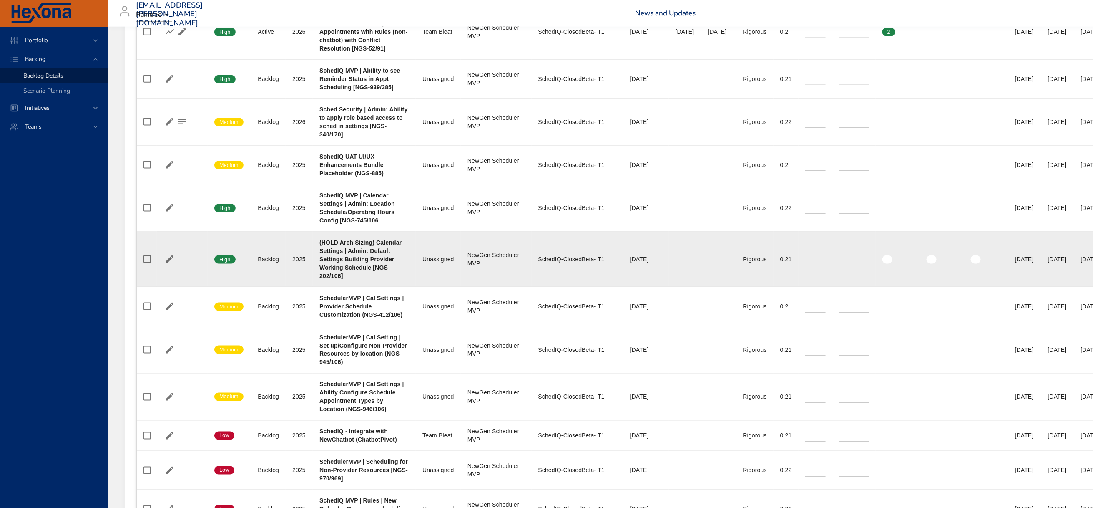
click at [224, 263] on span "High" at bounding box center [224, 260] width 21 height 8
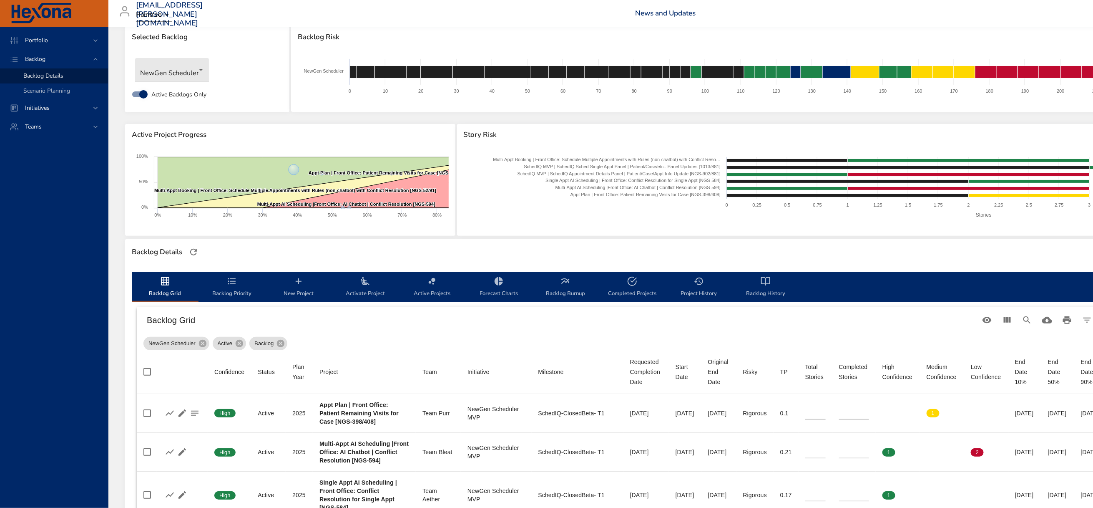
scroll to position [0, 0]
